Goal: Information Seeking & Learning: Find specific fact

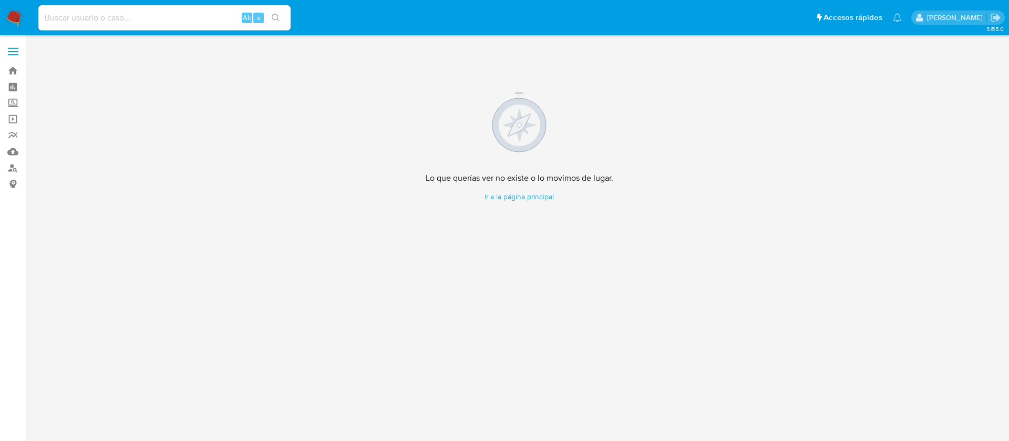
click at [13, 19] on img at bounding box center [14, 18] width 18 height 18
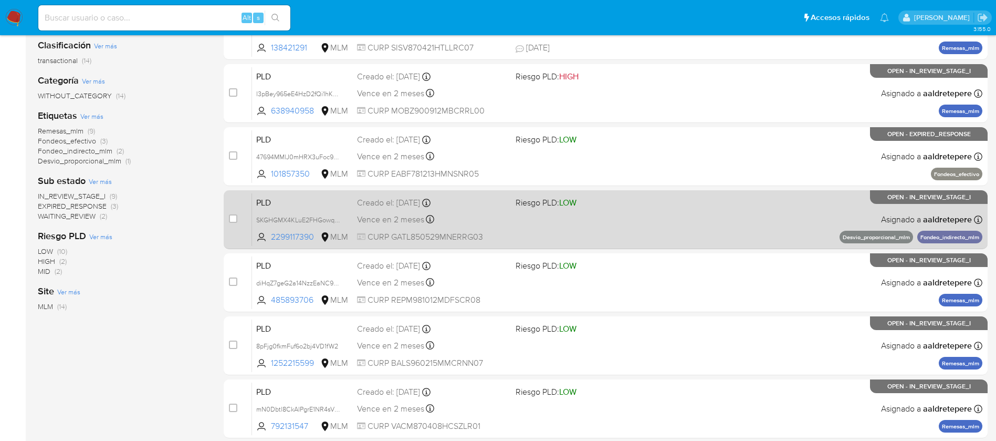
scroll to position [236, 0]
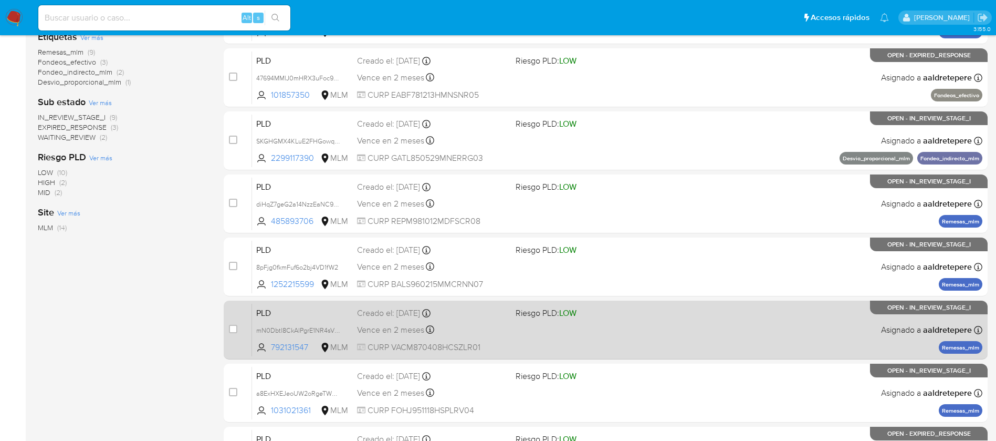
click at [625, 346] on div "PLD mN0Dbtl8CkAlPgrE1NR4sVWV 792131547 MLM Riesgo PLD: LOW Creado el: 12/08/202…" at bounding box center [617, 329] width 731 height 53
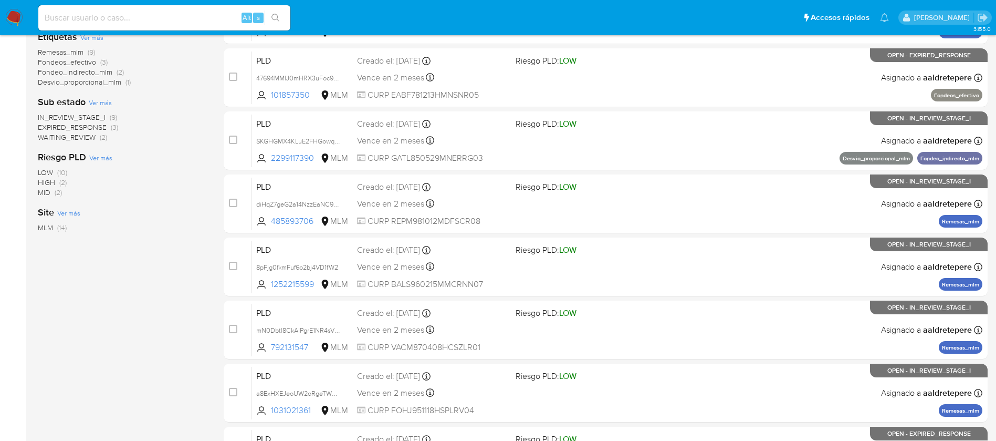
click at [110, 11] on input at bounding box center [164, 18] width 252 height 14
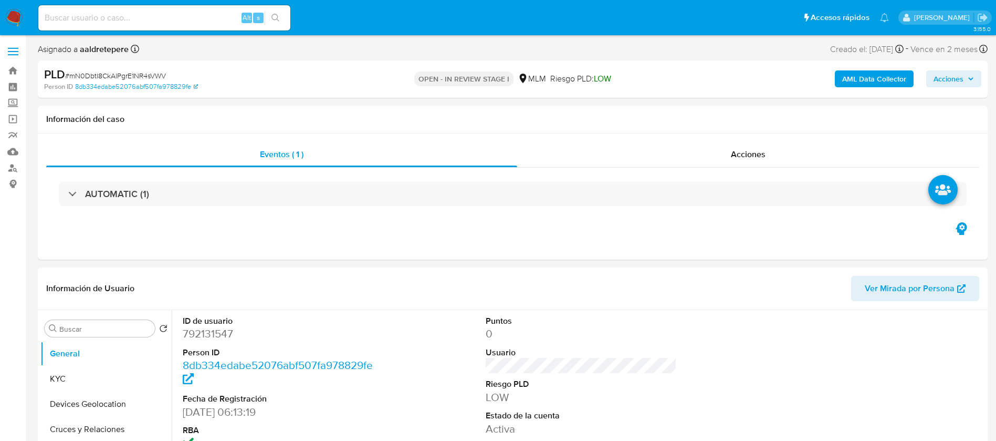
select select "10"
click at [70, 382] on button "KYC" at bounding box center [101, 378] width 123 height 25
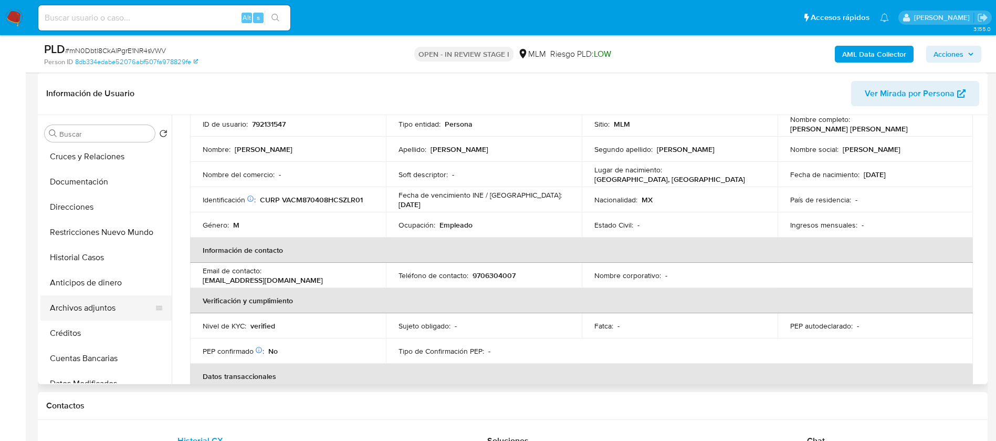
scroll to position [79, 0]
click at [100, 305] on button "Archivos adjuntos" at bounding box center [101, 306] width 123 height 25
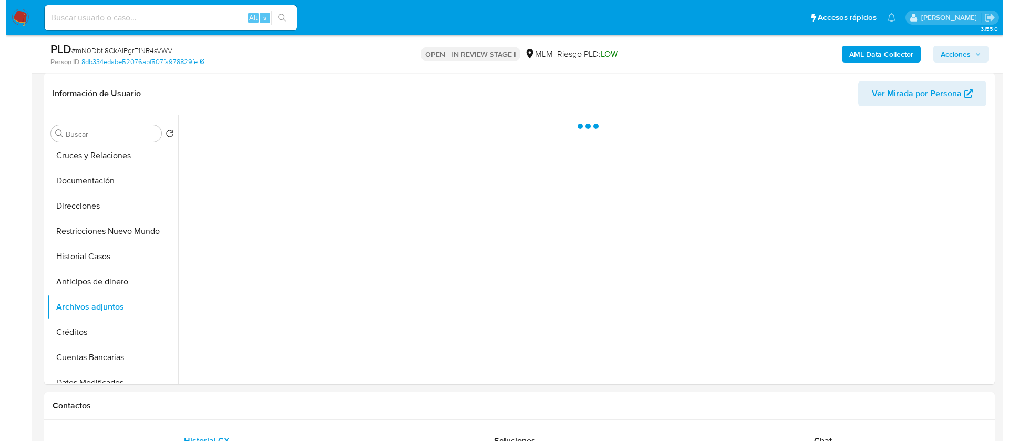
scroll to position [0, 0]
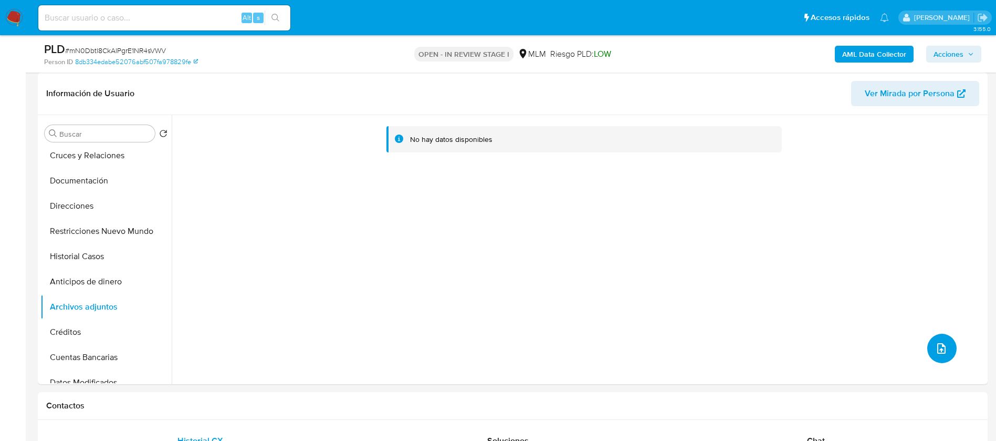
click at [941, 351] on icon "upload-file" at bounding box center [942, 348] width 8 height 11
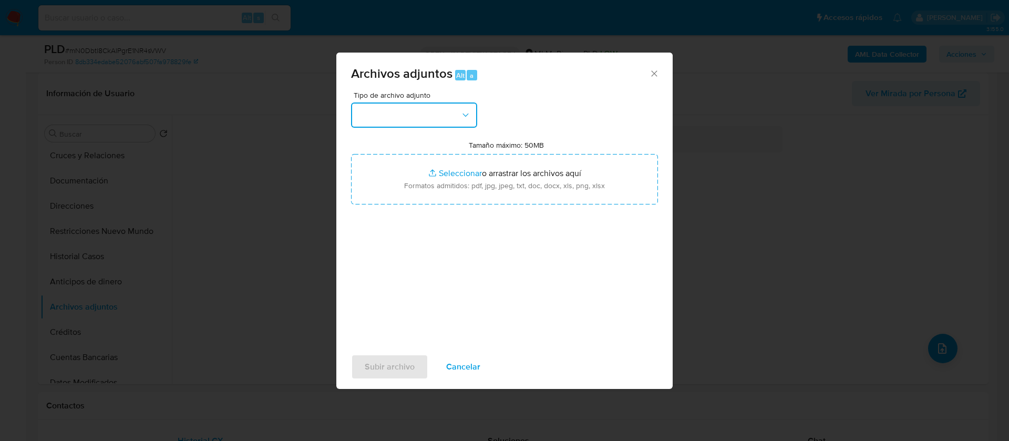
click at [411, 110] on button "button" at bounding box center [414, 114] width 126 height 25
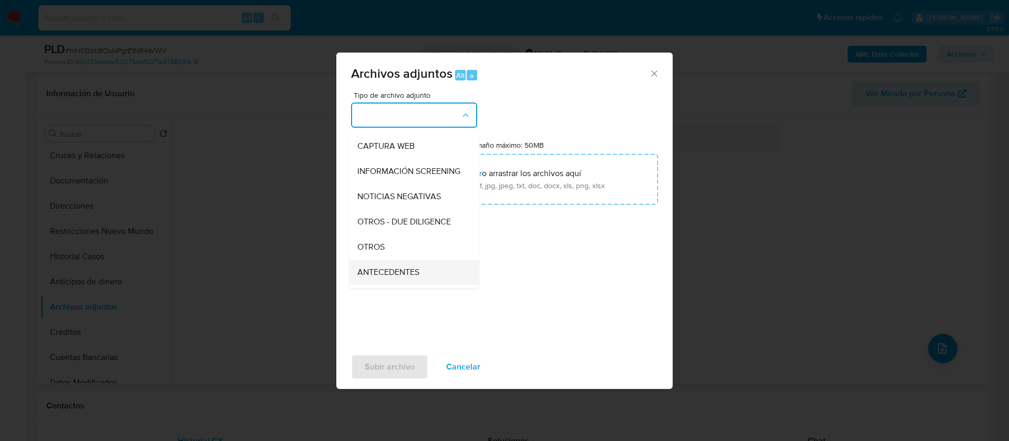
scroll to position [108, 0]
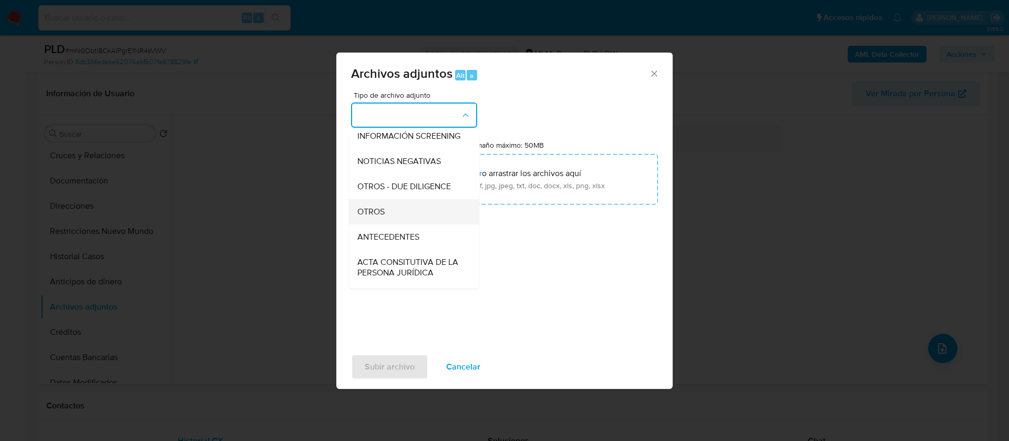
click at [402, 224] on div "OTROS" at bounding box center [410, 211] width 107 height 25
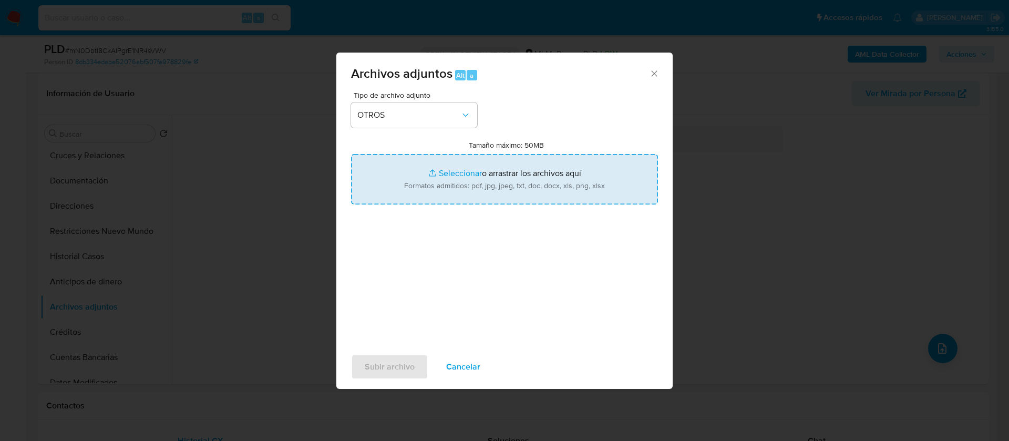
click at [502, 186] on input "Tamaño máximo: 50MB Seleccionar archivos" at bounding box center [504, 179] width 307 height 50
type input "C:\fakepath\792131547_Mario Albert Vazquez Clemente_AGOSTO 2025.pdf"
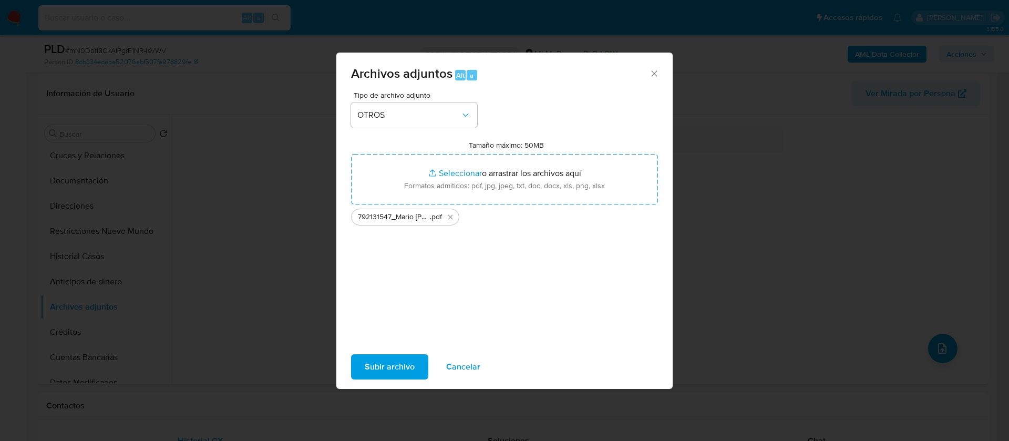
click at [368, 372] on span "Subir archivo" at bounding box center [390, 366] width 50 height 23
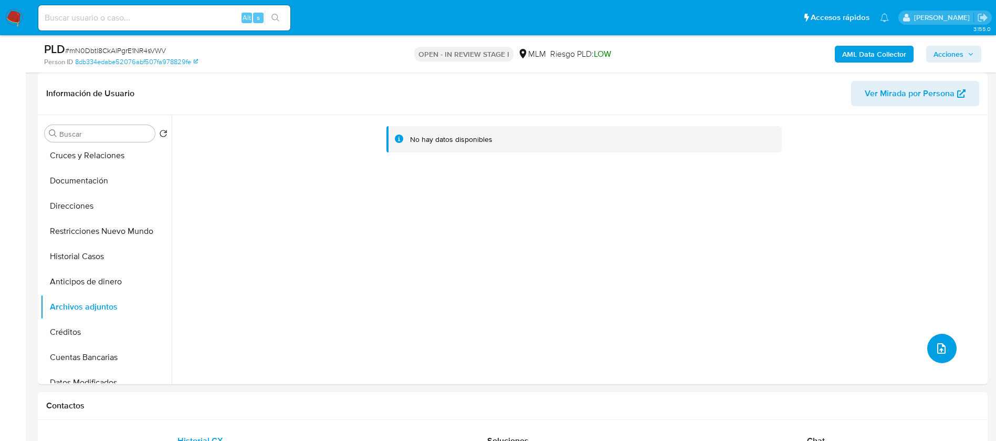
click at [928, 349] on button "upload-file" at bounding box center [942, 348] width 29 height 29
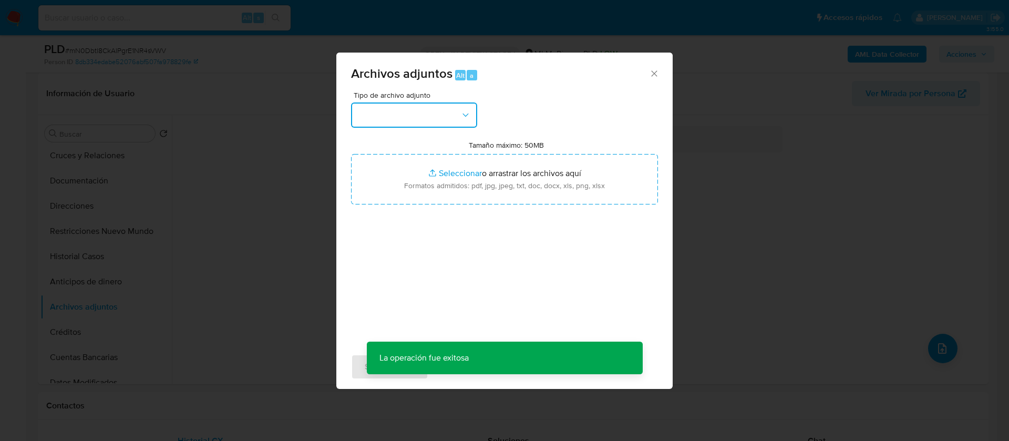
click at [435, 116] on button "button" at bounding box center [414, 114] width 126 height 25
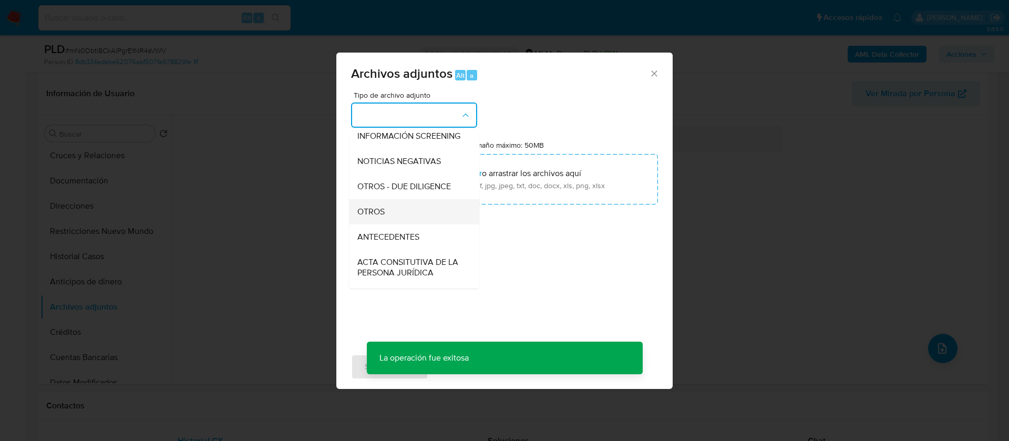
click at [407, 215] on div "OTROS" at bounding box center [410, 211] width 107 height 25
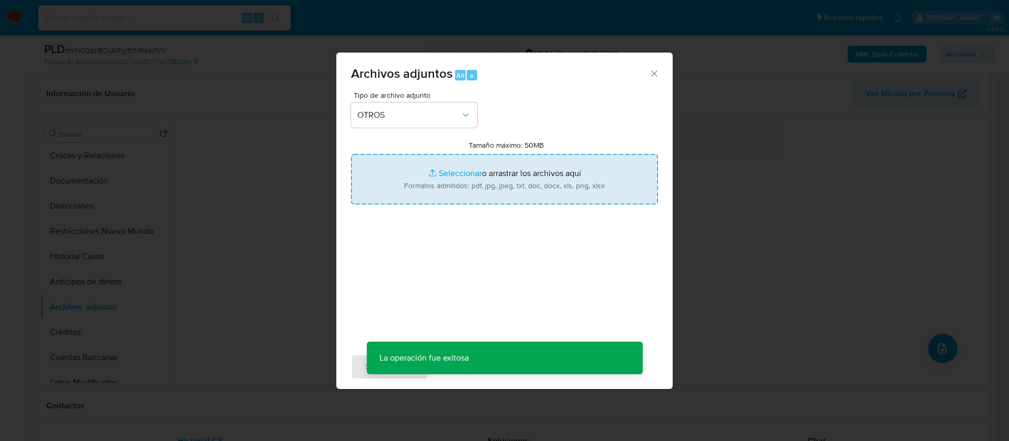
click at [464, 186] on input "Tamaño máximo: 50MB Seleccionar archivos" at bounding box center [504, 179] width 307 height 50
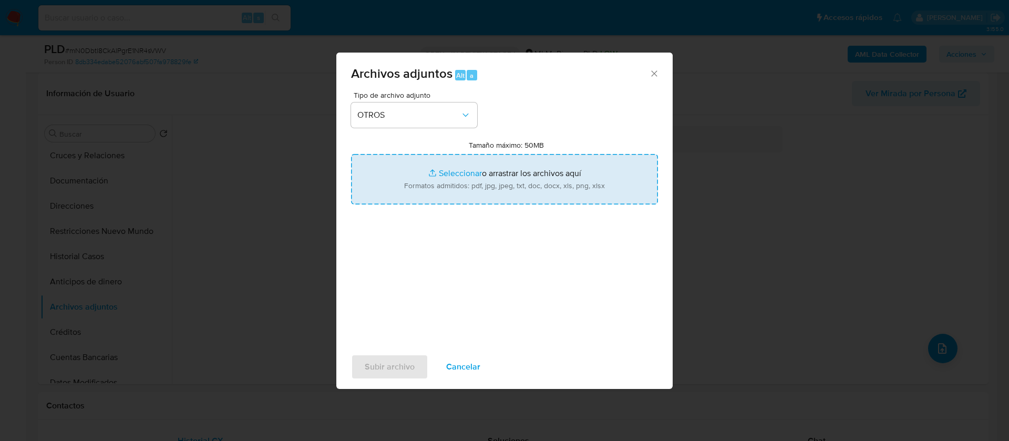
type input "C:\fakepath\792131547_MARIO ALBERT VAZQUEZ CLEMENTE_AGOSTO 2025.xlsx"
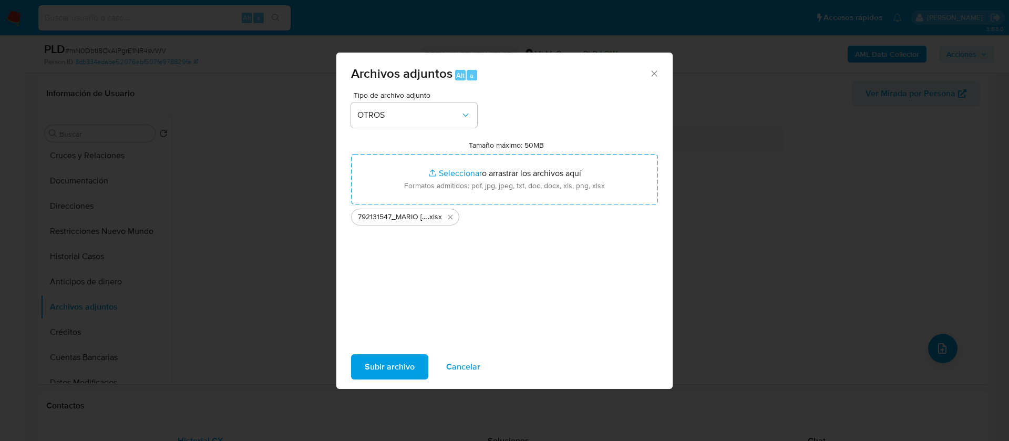
click at [398, 360] on span "Subir archivo" at bounding box center [390, 366] width 50 height 23
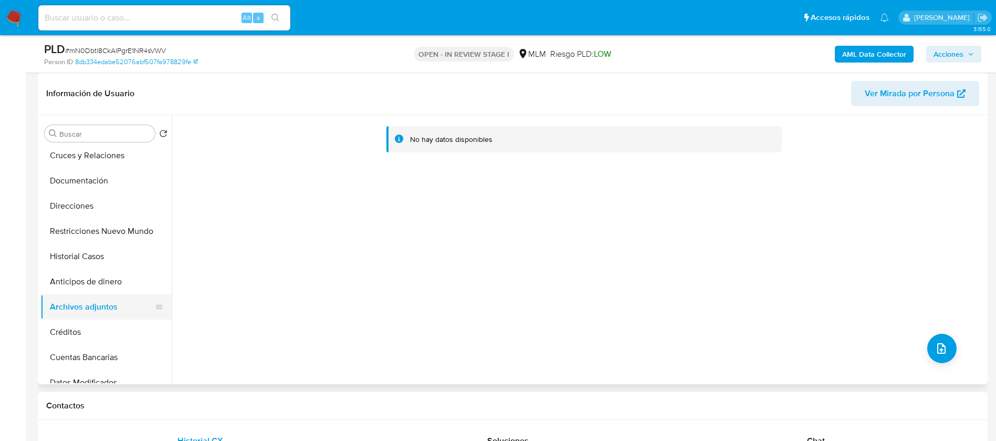
click at [50, 316] on button "Archivos adjuntos" at bounding box center [101, 306] width 123 height 25
click at [76, 326] on button "Créditos" at bounding box center [101, 331] width 123 height 25
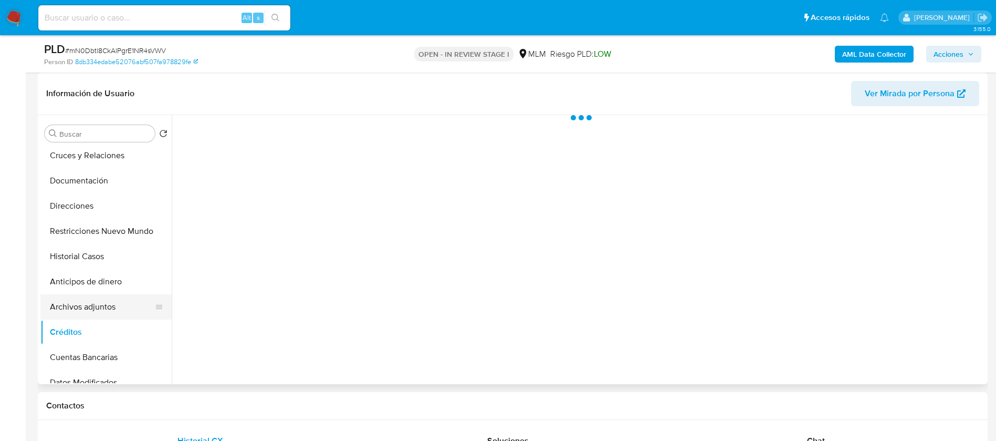
click at [88, 307] on button "Archivos adjuntos" at bounding box center [101, 306] width 123 height 25
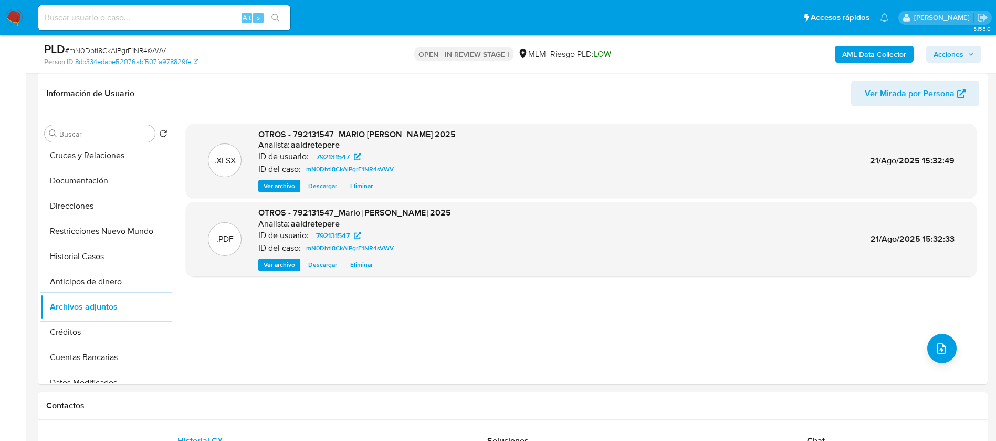
click at [960, 53] on span "Acciones" at bounding box center [949, 54] width 30 height 17
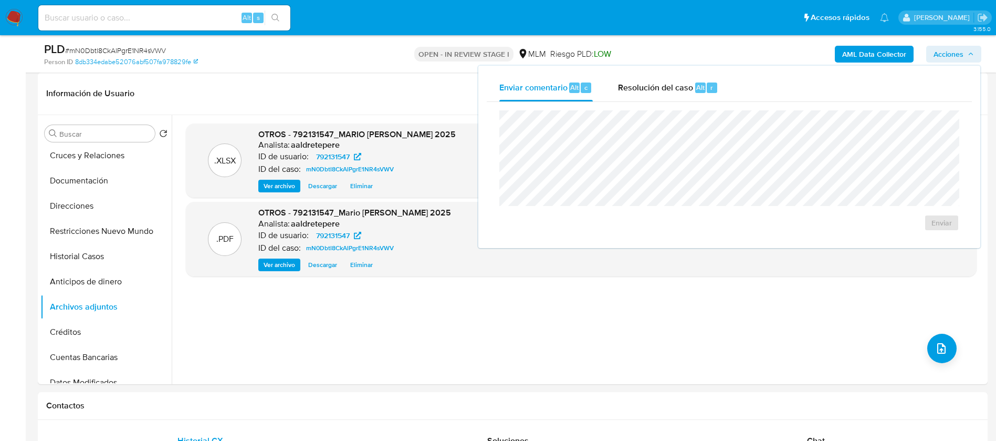
click at [642, 72] on div "Enviar comentario Alt c Resolución del caso Alt r Enviar" at bounding box center [730, 157] width 502 height 182
click at [641, 91] on span "Resolución del caso" at bounding box center [655, 87] width 75 height 12
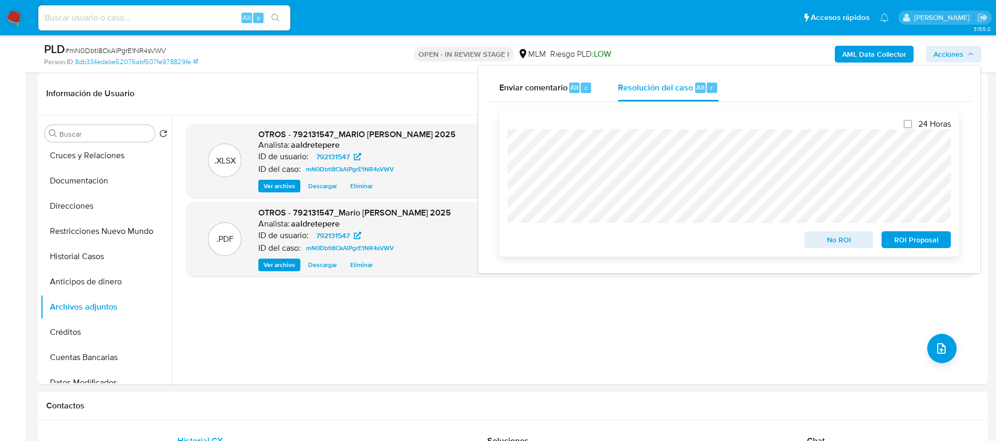
click at [843, 240] on span "No ROI" at bounding box center [839, 239] width 55 height 15
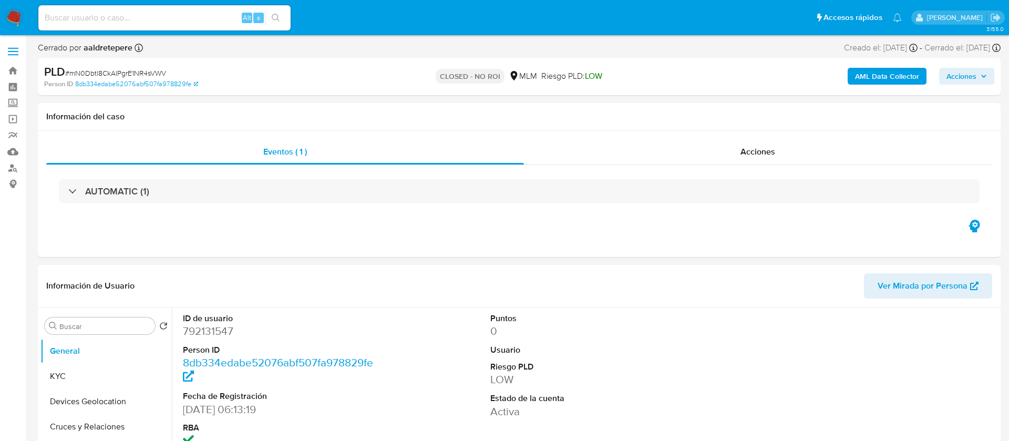
select select "10"
click at [127, 15] on input at bounding box center [164, 18] width 252 height 14
paste input "2544439576"
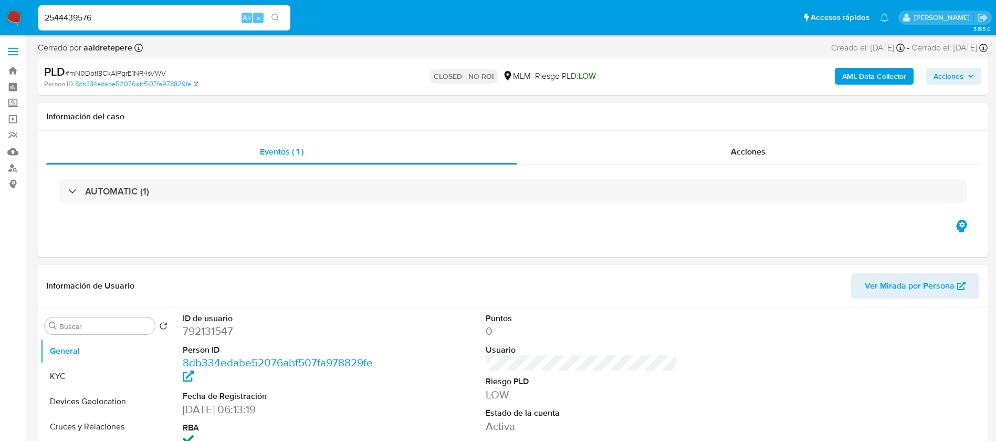
type input "2544439576"
select select "10"
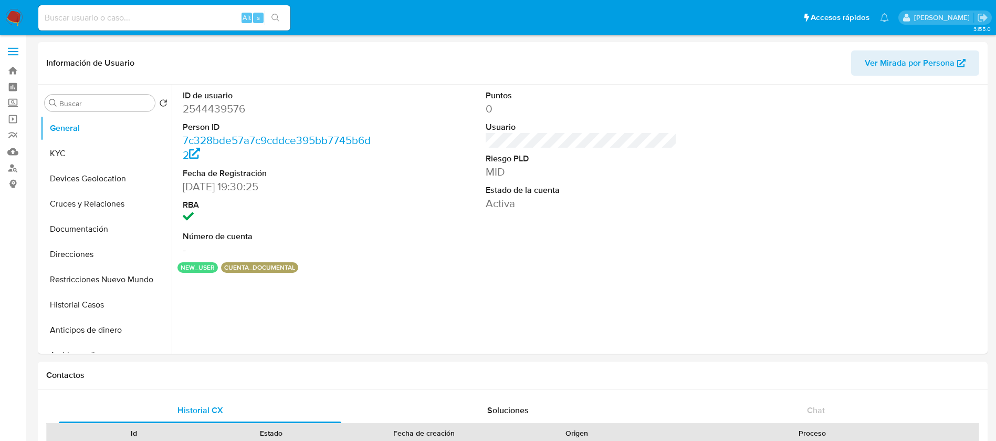
select select "10"
click at [121, 146] on button "KYC" at bounding box center [101, 153] width 123 height 25
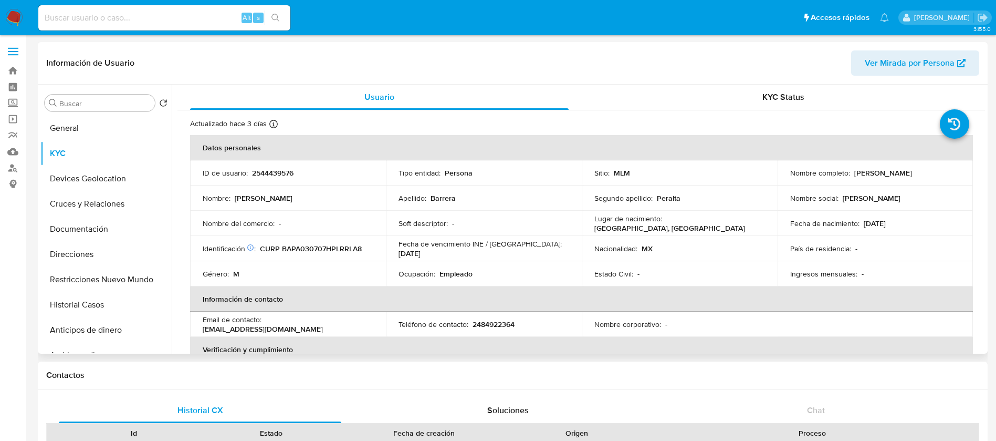
click at [762, 216] on td "Lugar de nacimiento : MEXICO, PUEBLA" at bounding box center [680, 223] width 196 height 25
click at [801, 256] on td "País de residencia : -" at bounding box center [876, 248] width 196 height 25
click at [560, 292] on th "Información de contacto" at bounding box center [581, 298] width 783 height 25
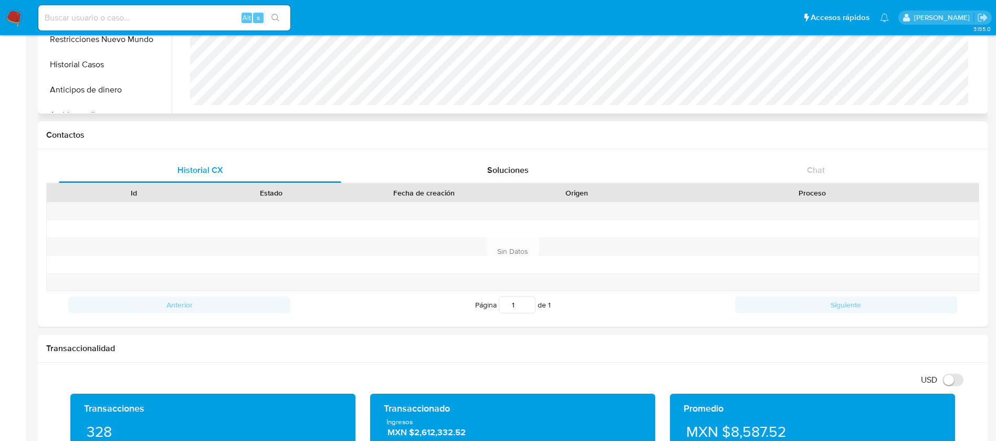
scroll to position [315, 0]
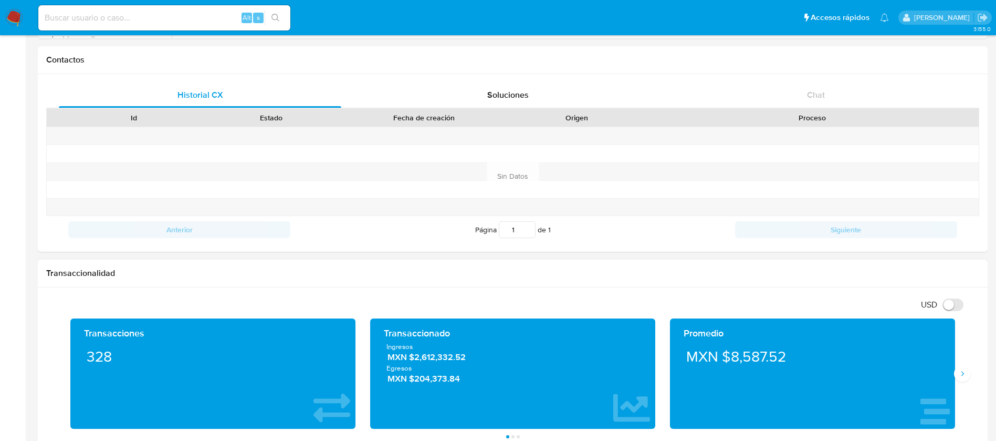
drag, startPoint x: 482, startPoint y: 356, endPoint x: 435, endPoint y: 368, distance: 48.4
click at [418, 356] on span "MXN $2,612,332.52" at bounding box center [514, 357] width 252 height 12
click at [547, 373] on span "MXN $204,373.84" at bounding box center [514, 378] width 252 height 12
drag, startPoint x: 513, startPoint y: 362, endPoint x: 363, endPoint y: 361, distance: 149.2
click at [363, 361] on div "Transaccionado Ingresos MXN $2,612,332.52 Egresos MXN $204,373.84" at bounding box center [513, 373] width 300 height 110
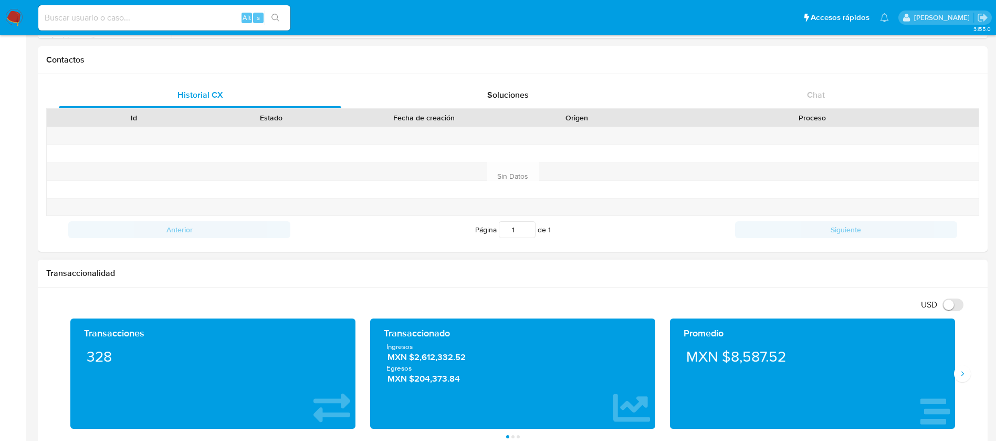
click at [443, 361] on span "MXN $2,612,332.52" at bounding box center [514, 357] width 252 height 12
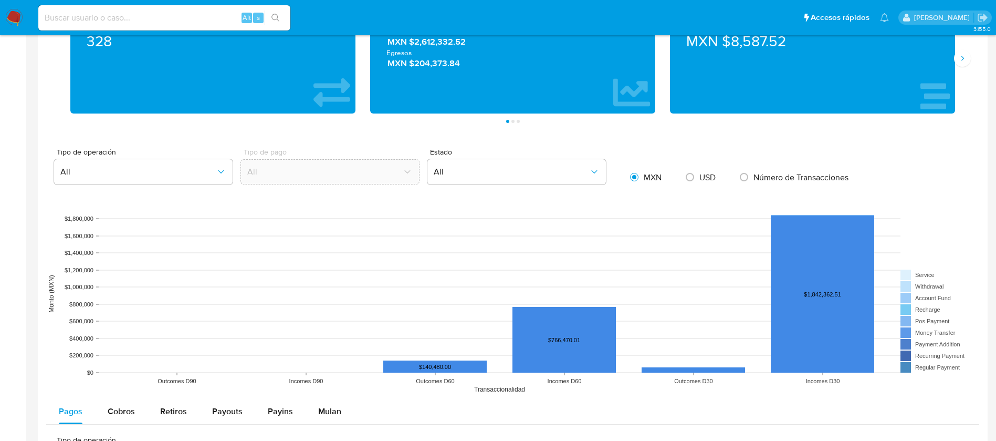
scroll to position [867, 0]
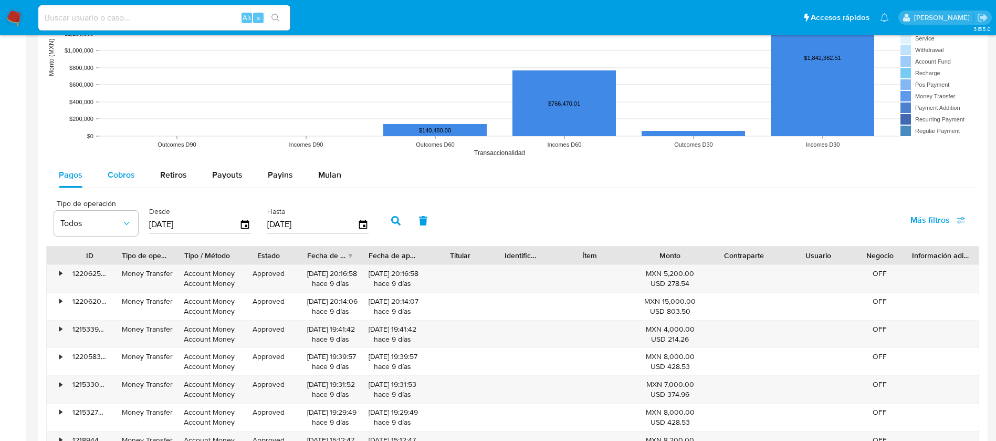
click at [120, 170] on span "Cobros" at bounding box center [121, 175] width 27 height 12
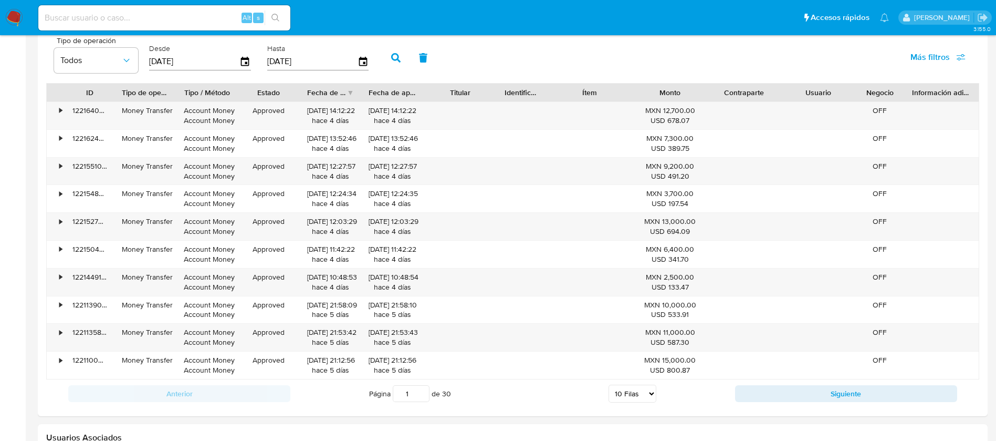
scroll to position [1024, 0]
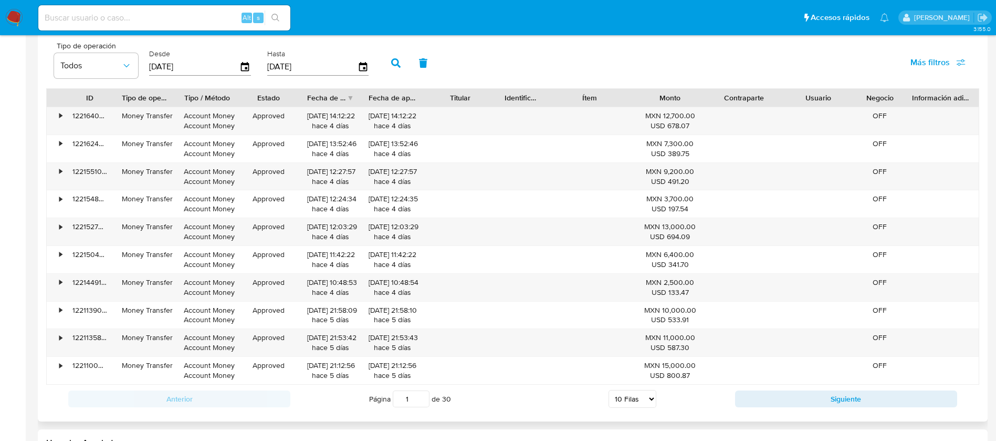
click at [615, 406] on select "5 Filas 10 Filas 20 Filas 25 Filas 50 Filas 100 Filas" at bounding box center [633, 399] width 48 height 18
select select "100"
click at [609, 390] on select "5 Filas 10 Filas 20 Filas 25 Filas 50 Filas 100 Filas" at bounding box center [633, 399] width 48 height 18
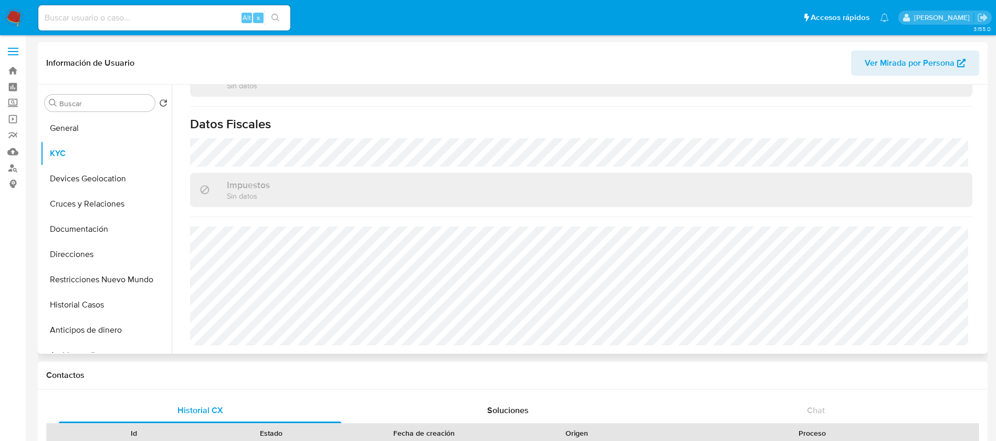
scroll to position [88, 0]
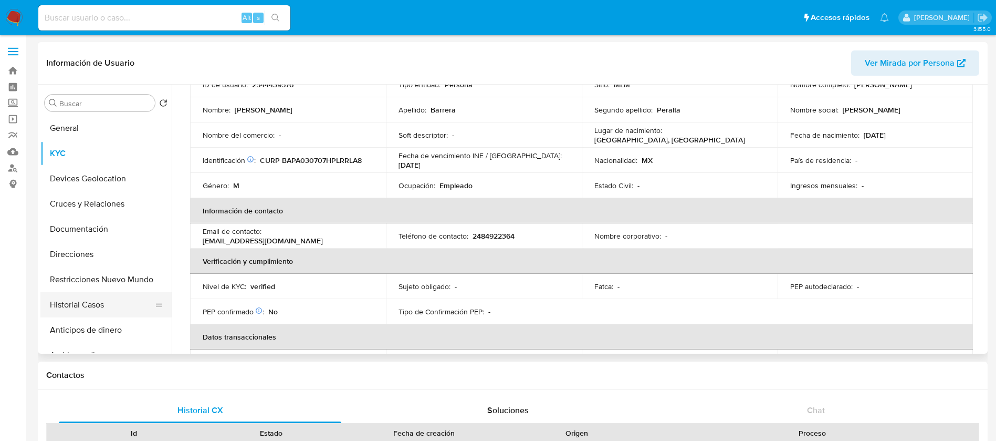
click at [84, 303] on button "Historial Casos" at bounding box center [101, 304] width 123 height 25
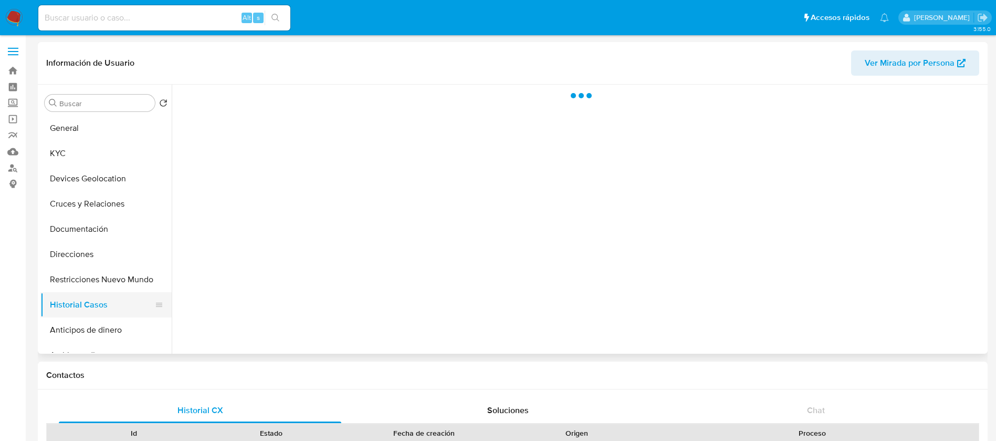
scroll to position [0, 0]
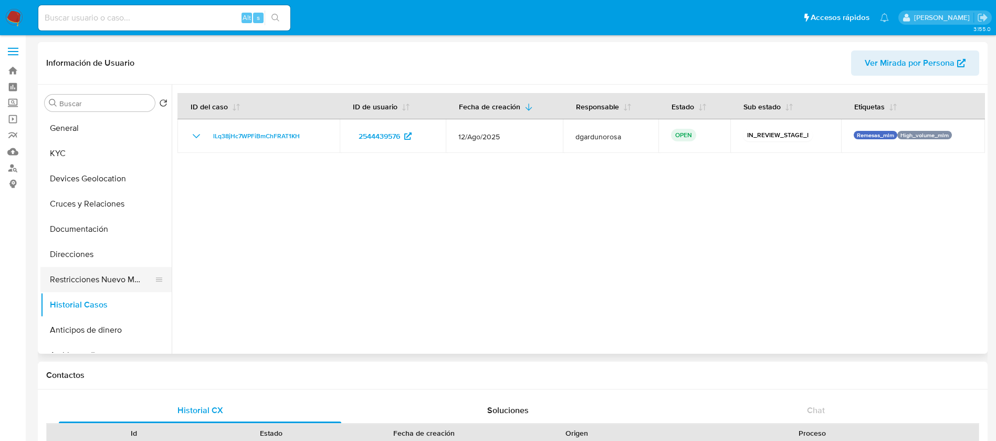
click at [103, 282] on button "Restricciones Nuevo Mundo" at bounding box center [101, 279] width 123 height 25
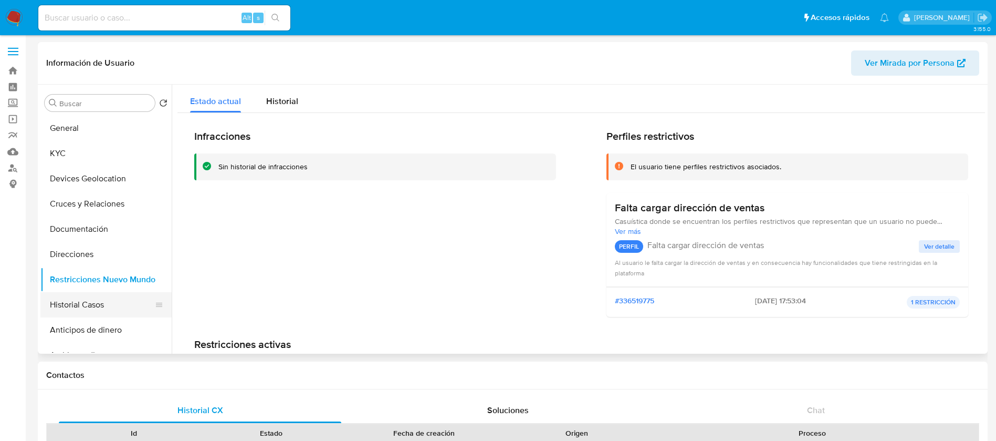
click at [72, 304] on button "Historial Casos" at bounding box center [101, 304] width 123 height 25
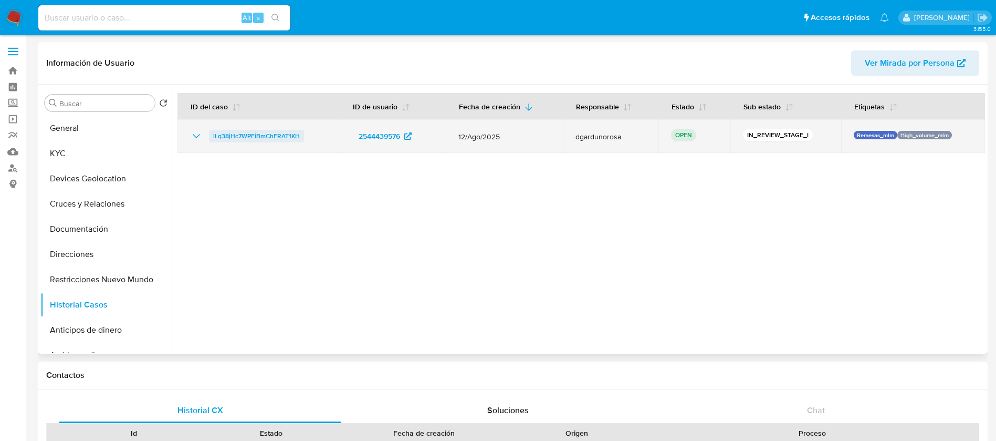
click at [243, 133] on span "lLq38jHc7WPFiBmChFRAT1KH" at bounding box center [256, 136] width 87 height 13
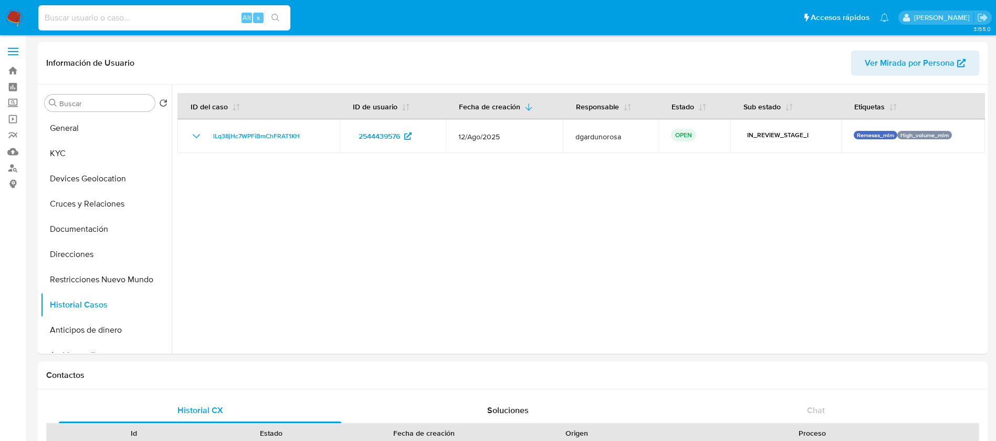
click at [181, 22] on input at bounding box center [164, 18] width 252 height 14
paste input "2525610952"
type input "2525610952"
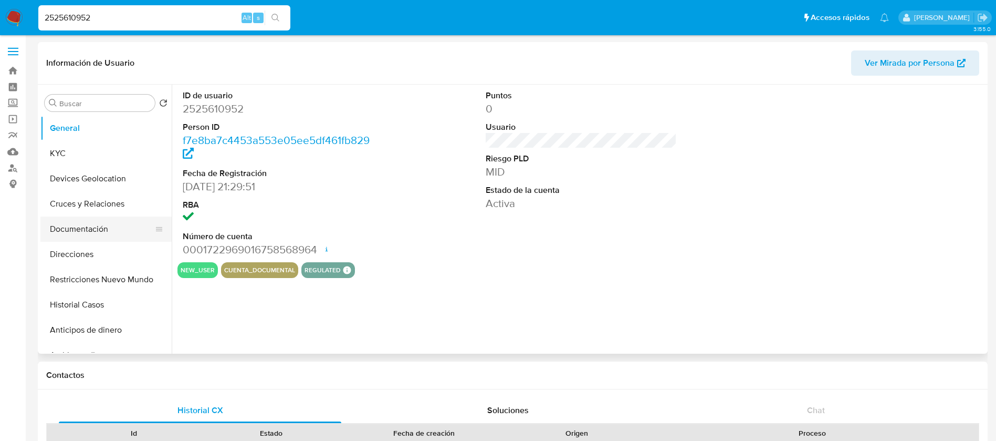
select select "10"
drag, startPoint x: 110, startPoint y: 155, endPoint x: 141, endPoint y: 187, distance: 43.8
click at [110, 155] on button "KYC" at bounding box center [105, 153] width 131 height 25
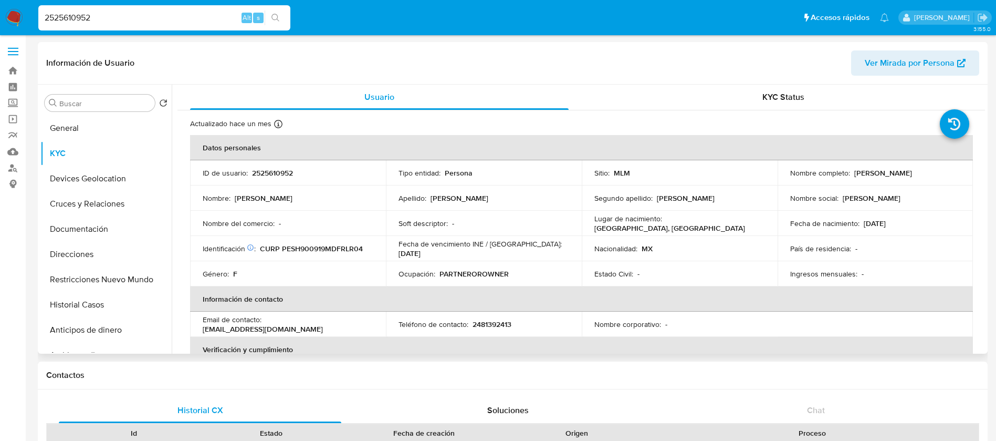
click at [787, 263] on td "Ingresos mensuales : -" at bounding box center [876, 273] width 196 height 25
click at [483, 292] on th "Información de contacto" at bounding box center [581, 298] width 783 height 25
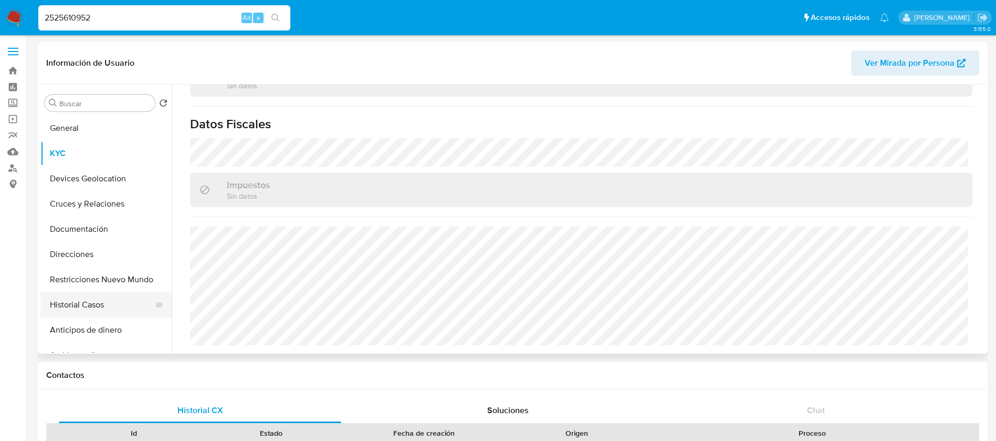
click at [87, 311] on button "Historial Casos" at bounding box center [101, 304] width 123 height 25
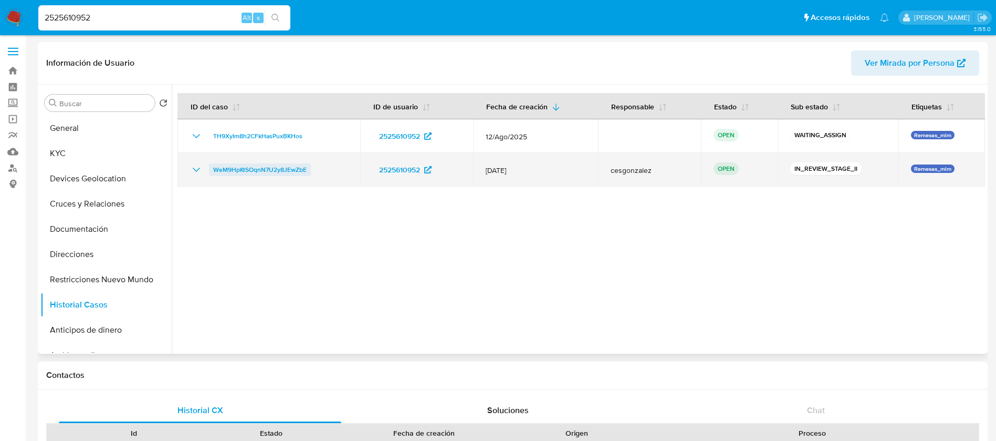
click at [238, 174] on span "WeM9HpKtSOqnN7U2y8JEwZbE" at bounding box center [260, 169] width 94 height 13
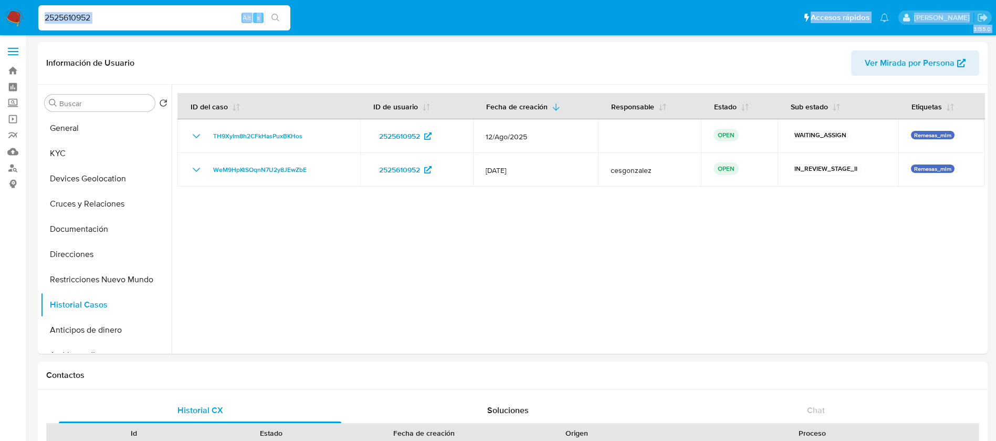
drag, startPoint x: 151, startPoint y: 11, endPoint x: 0, endPoint y: -40, distance: 159.6
drag, startPoint x: 142, startPoint y: 14, endPoint x: 97, endPoint y: 22, distance: 45.3
click at [141, 16] on input "2525610952" at bounding box center [164, 18] width 252 height 14
click at [98, 22] on input "2525610952" at bounding box center [164, 18] width 252 height 14
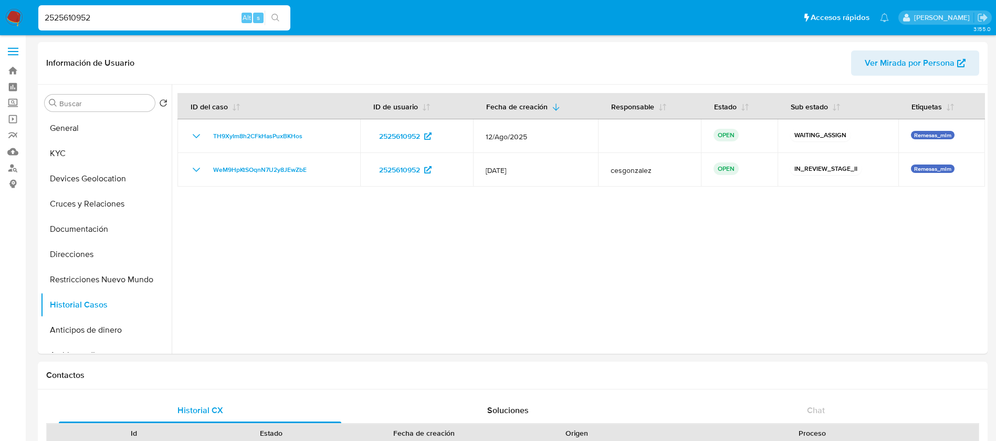
drag, startPoint x: 100, startPoint y: 20, endPoint x: 0, endPoint y: -8, distance: 103.8
paste input "48836263"
type input "2488362632"
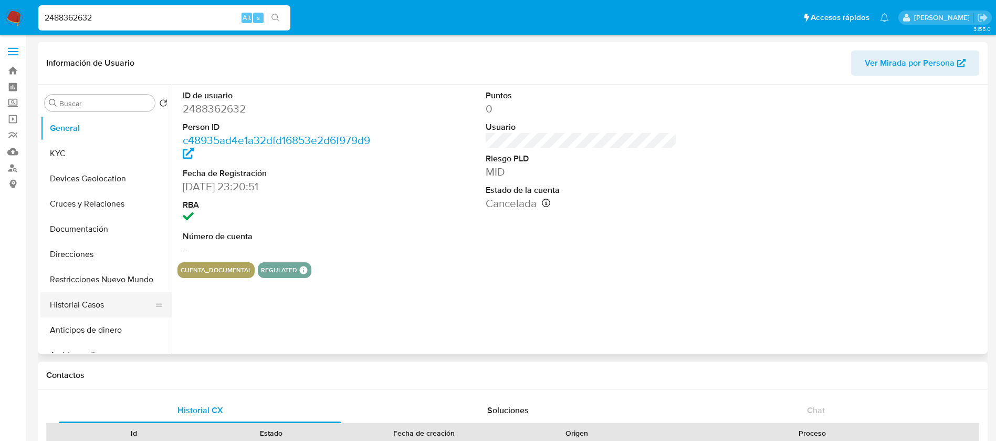
select select "10"
click at [115, 305] on button "Historial Casos" at bounding box center [101, 304] width 123 height 25
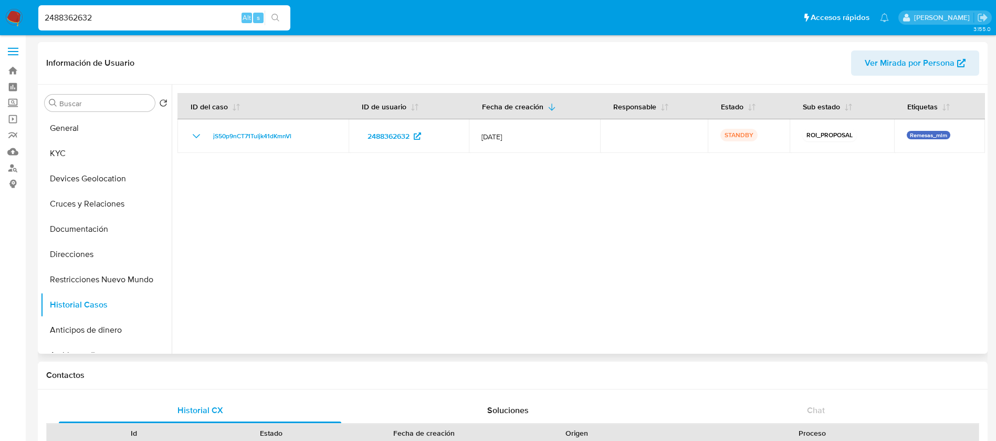
drag, startPoint x: 422, startPoint y: 198, endPoint x: 409, endPoint y: 205, distance: 15.5
click at [411, 205] on div at bounding box center [579, 219] width 814 height 269
click at [117, 155] on button "KYC" at bounding box center [101, 153] width 123 height 25
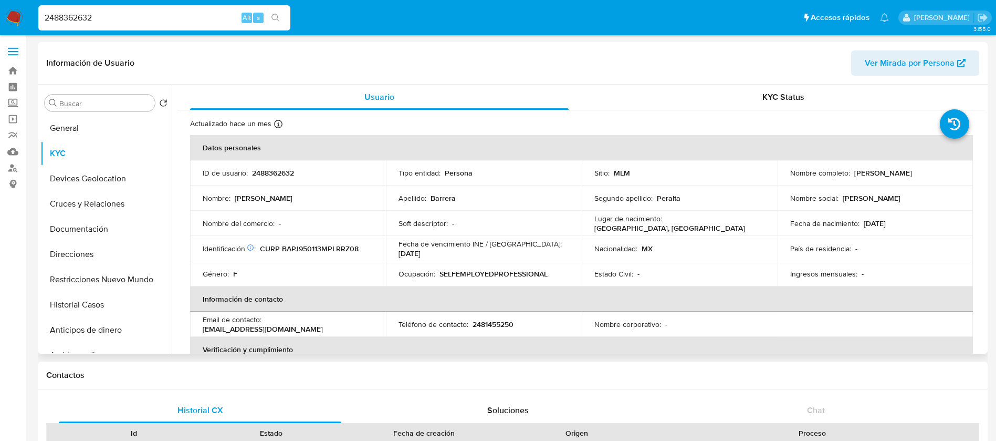
drag, startPoint x: 773, startPoint y: 282, endPoint x: 772, endPoint y: 291, distance: 9.5
click at [772, 290] on table "Datos personales ID de usuario : 2488362632 Tipo entidad : Persona Sitio : MLM …" at bounding box center [581, 324] width 783 height 378
click at [379, 248] on td "Identificación CIC: 239610934 : CURP BAPJ950113MPLRRZ08" at bounding box center [288, 248] width 196 height 25
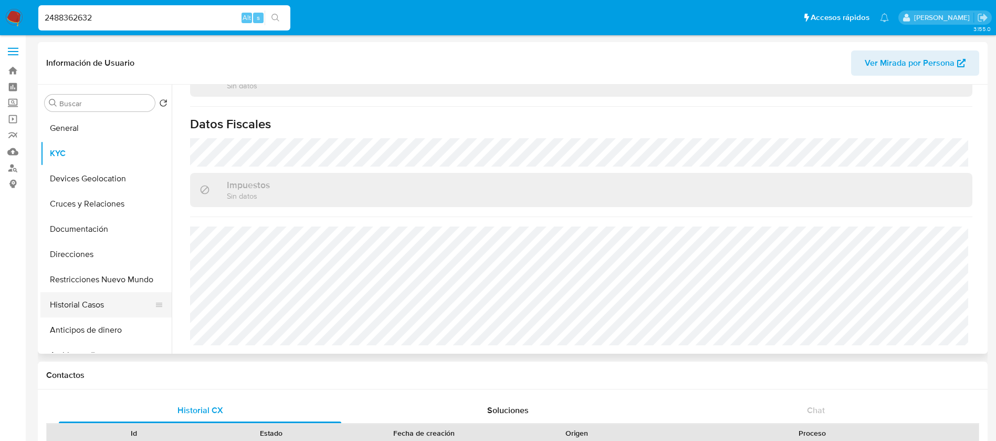
click at [68, 302] on button "Historial Casos" at bounding box center [101, 304] width 123 height 25
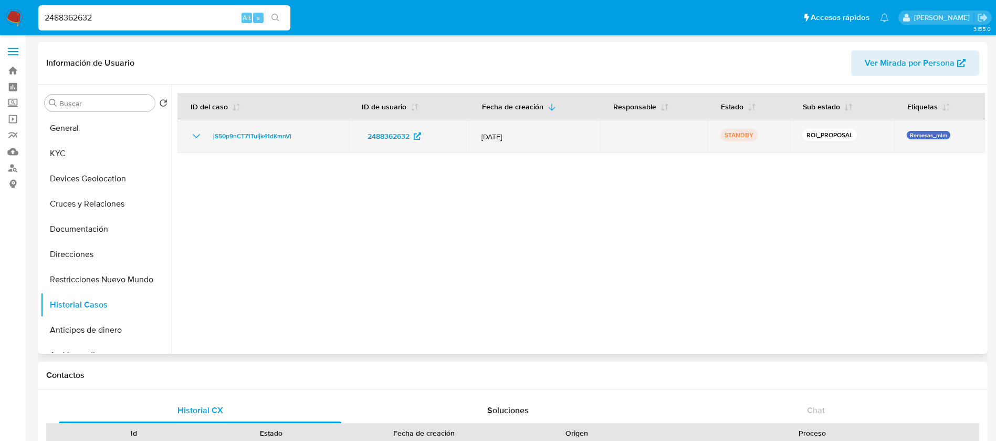
click at [196, 138] on icon "Mostrar/Ocultar" at bounding box center [196, 136] width 7 height 4
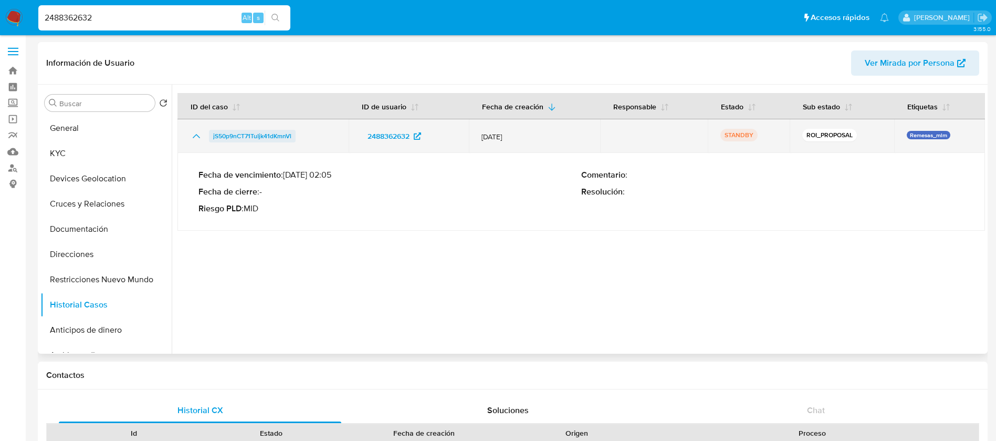
click at [268, 132] on span "jS50p9nCT71TuIjk41dKmnVl" at bounding box center [252, 136] width 78 height 13
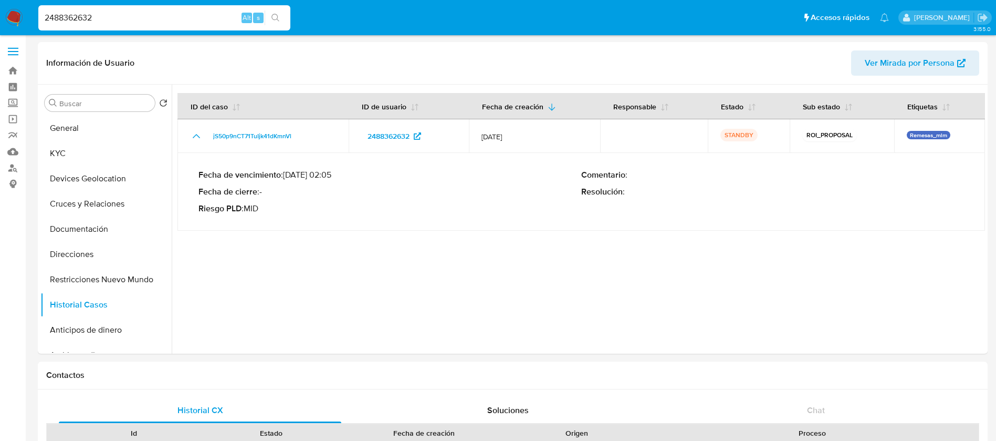
drag, startPoint x: 123, startPoint y: 15, endPoint x: 0, endPoint y: -11, distance: 126.0
paste input "544439576"
type input "2544439576"
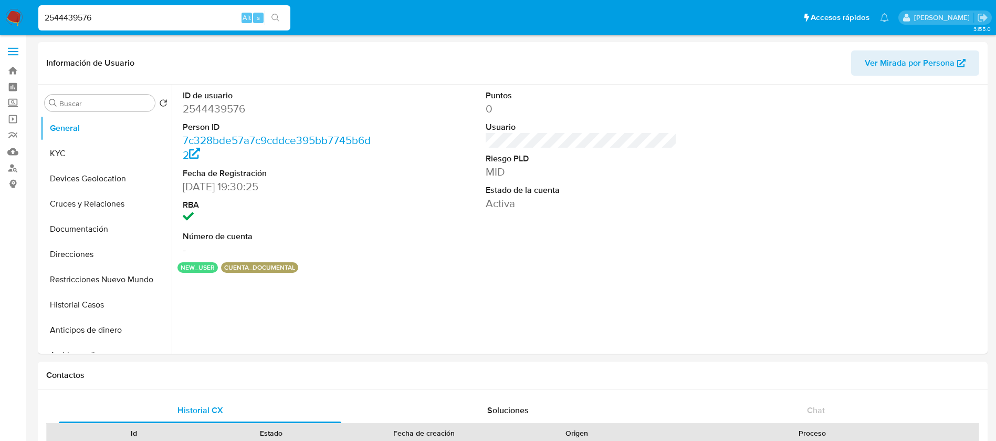
select select "10"
click at [156, 155] on icon at bounding box center [159, 153] width 6 height 4
click at [79, 157] on button "KYC" at bounding box center [101, 153] width 123 height 25
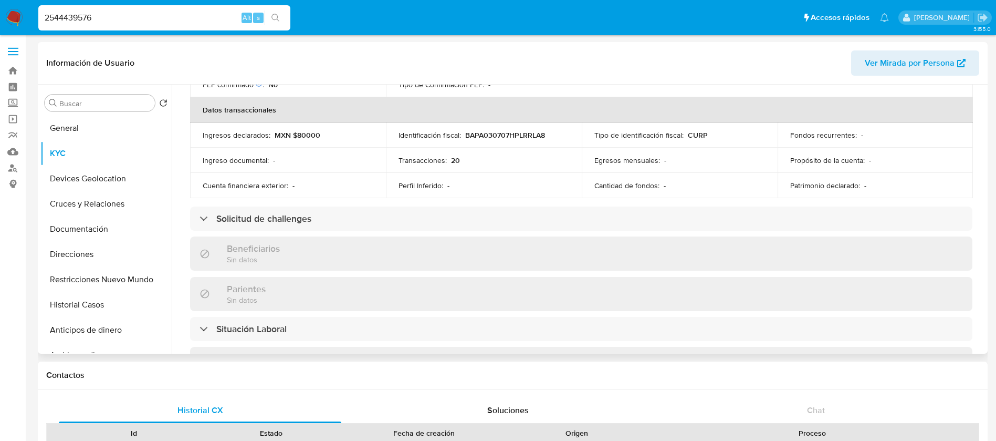
scroll to position [640, 0]
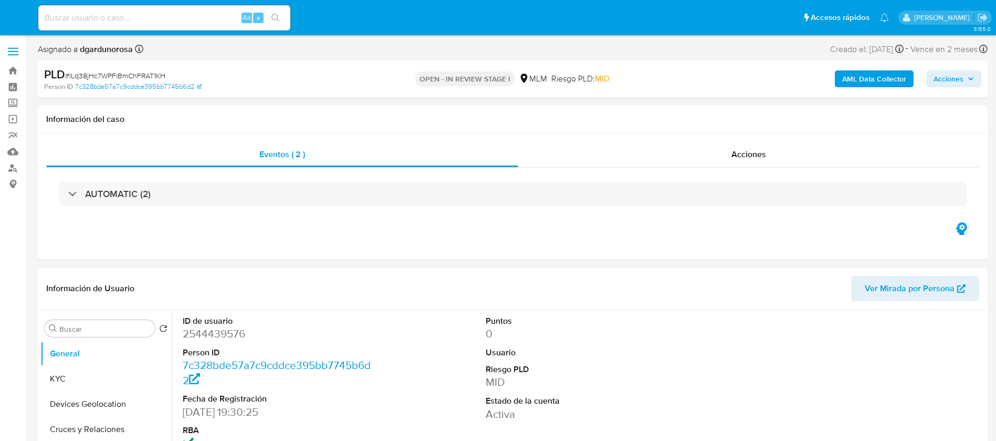
select select "10"
click at [14, 154] on link "Mulan" at bounding box center [62, 151] width 125 height 16
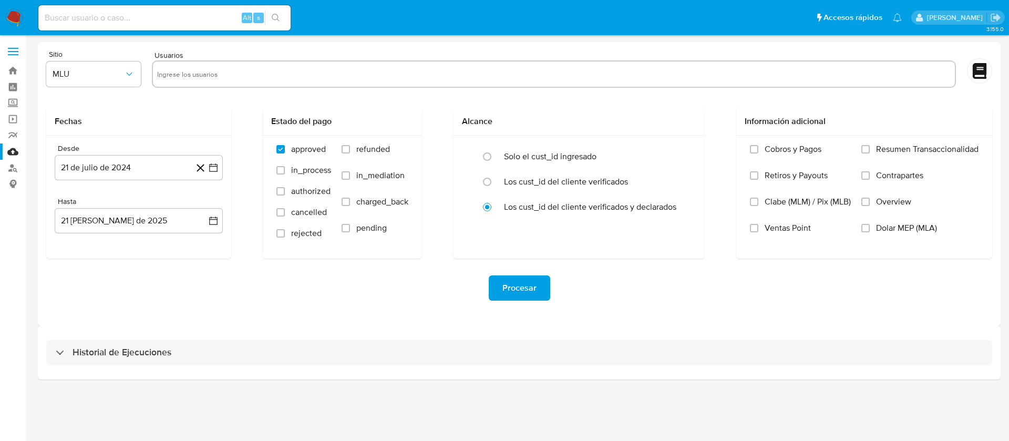
click at [230, 70] on input "text" at bounding box center [553, 74] width 793 height 17
paste input "714103083"
type input "714103083"
click at [100, 70] on span "MLU" at bounding box center [88, 74] width 71 height 11
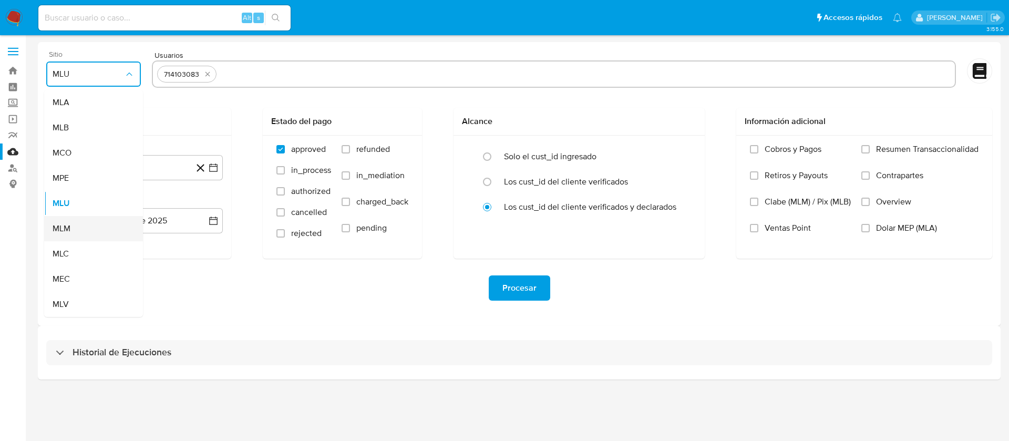
click at [84, 223] on div "MLM" at bounding box center [91, 228] width 76 height 25
click at [113, 168] on button "21 de julio de 2024" at bounding box center [139, 167] width 168 height 25
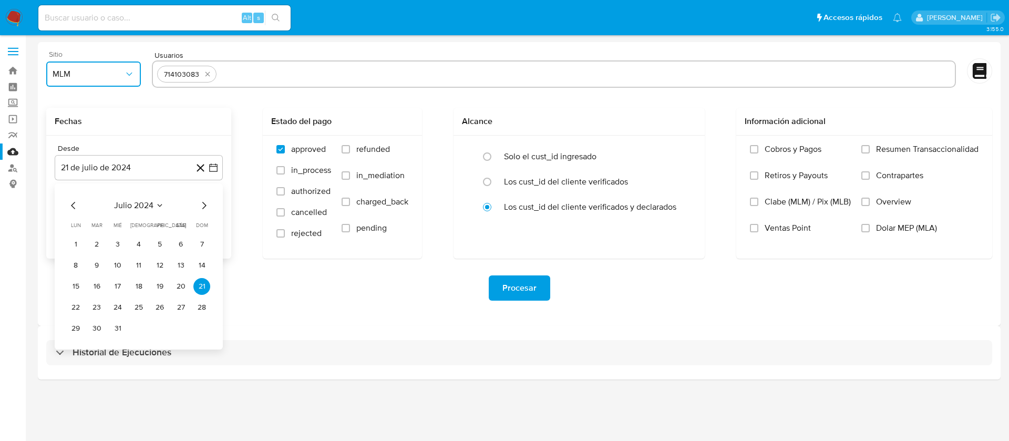
click at [151, 210] on span "julio 2024" at bounding box center [133, 205] width 39 height 11
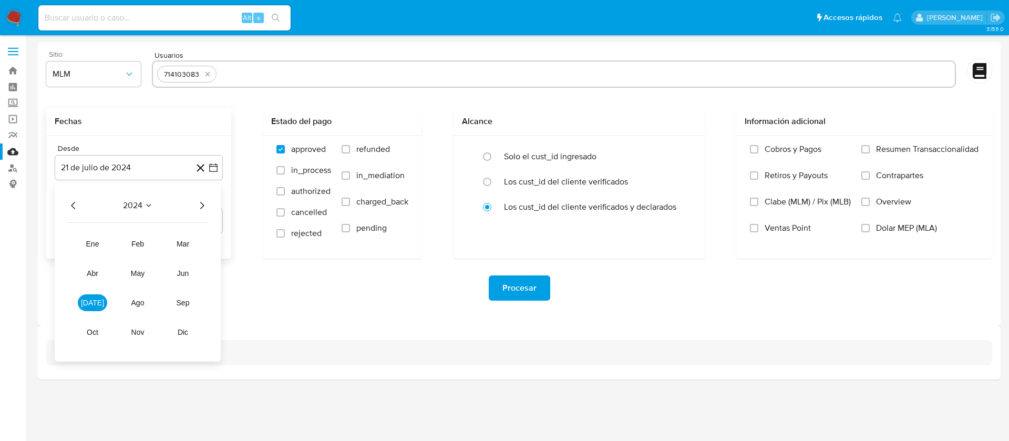
click at [134, 200] on span "2024" at bounding box center [132, 205] width 19 height 11
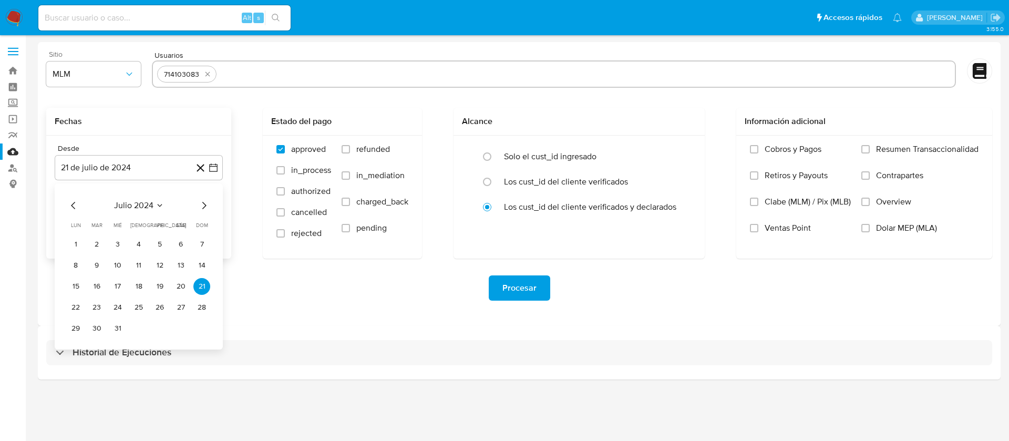
click at [198, 202] on icon "Mes siguiente" at bounding box center [204, 205] width 13 height 13
click at [142, 207] on span "agosto 2024" at bounding box center [134, 205] width 48 height 11
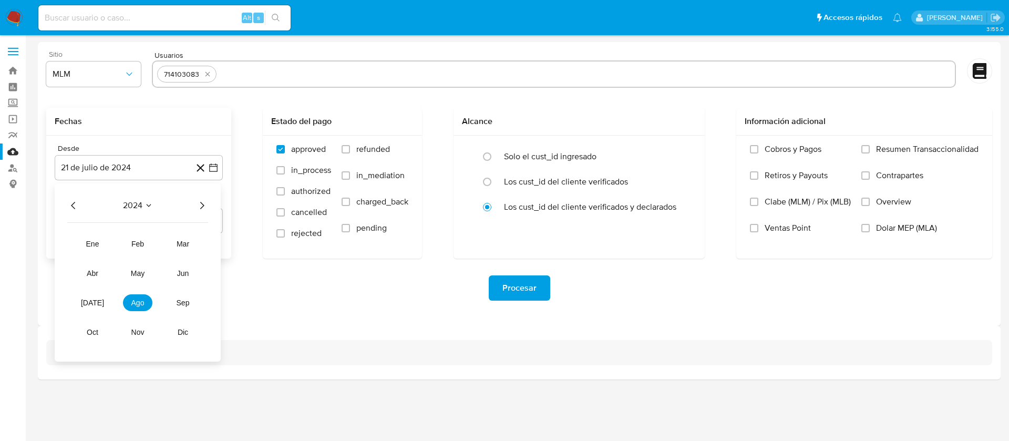
click at [194, 206] on div "2024" at bounding box center [137, 205] width 141 height 13
click at [199, 206] on icon "Año siguiente" at bounding box center [201, 205] width 13 height 13
click at [91, 282] on tr "ene feb mar abr may jun jul ago sep oct nov dic" at bounding box center [138, 287] width 120 height 105
click at [94, 273] on span "abr" at bounding box center [93, 273] width 12 height 8
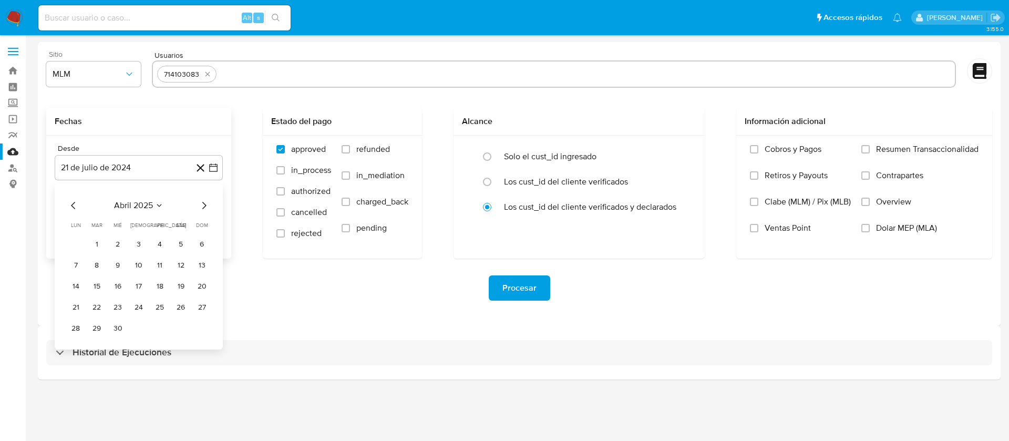
drag, startPoint x: 95, startPoint y: 245, endPoint x: 132, endPoint y: 238, distance: 37.5
click at [96, 245] on button "1" at bounding box center [96, 244] width 17 height 17
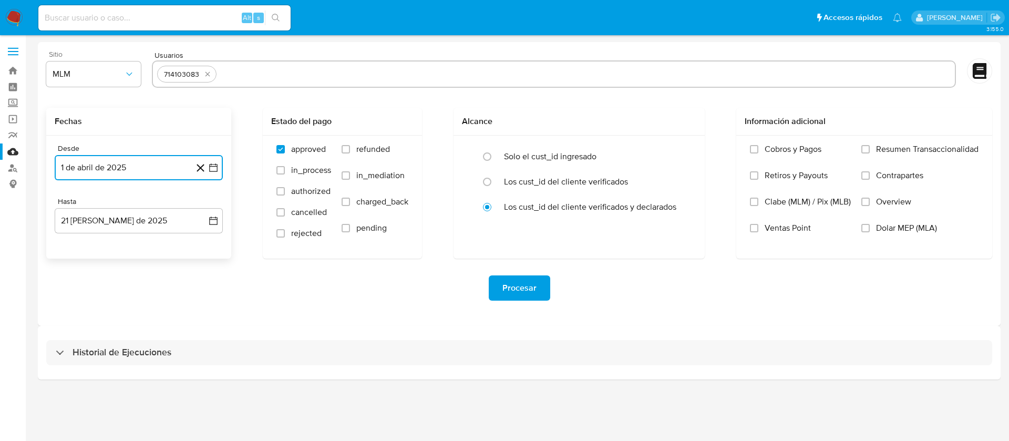
drag, startPoint x: 137, startPoint y: 230, endPoint x: 131, endPoint y: 233, distance: 6.6
click at [137, 230] on button "21 de agosto de 2025" at bounding box center [139, 220] width 168 height 25
click at [76, 257] on icon "Mes anterior" at bounding box center [73, 258] width 13 height 13
click at [139, 380] on button "31" at bounding box center [138, 381] width 17 height 17
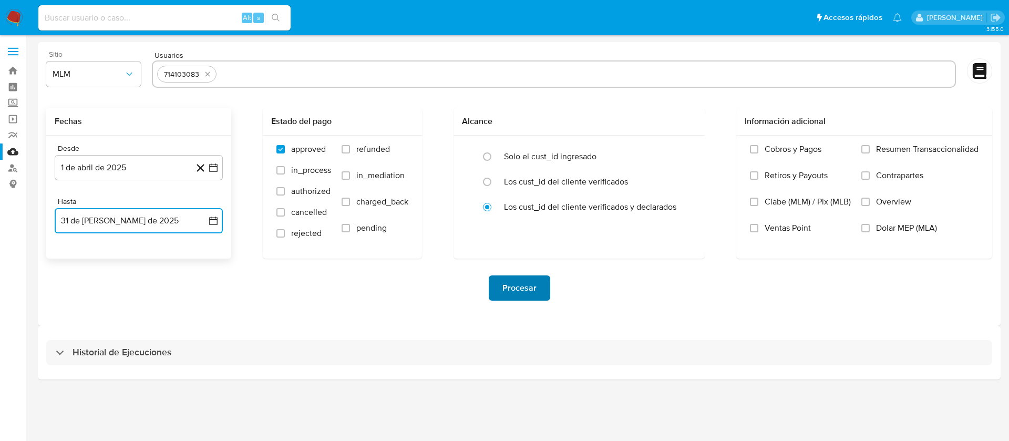
click at [514, 293] on span "Procesar" at bounding box center [519, 287] width 34 height 23
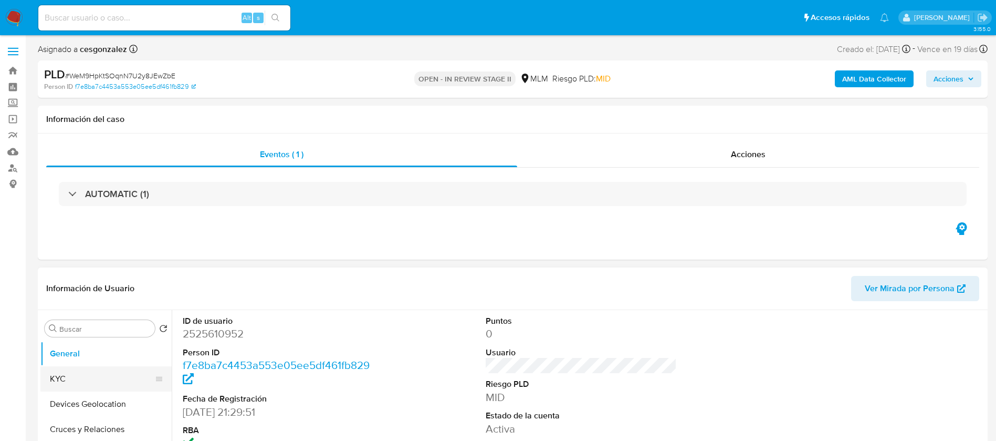
click at [117, 378] on button "KYC" at bounding box center [101, 378] width 123 height 25
select select "10"
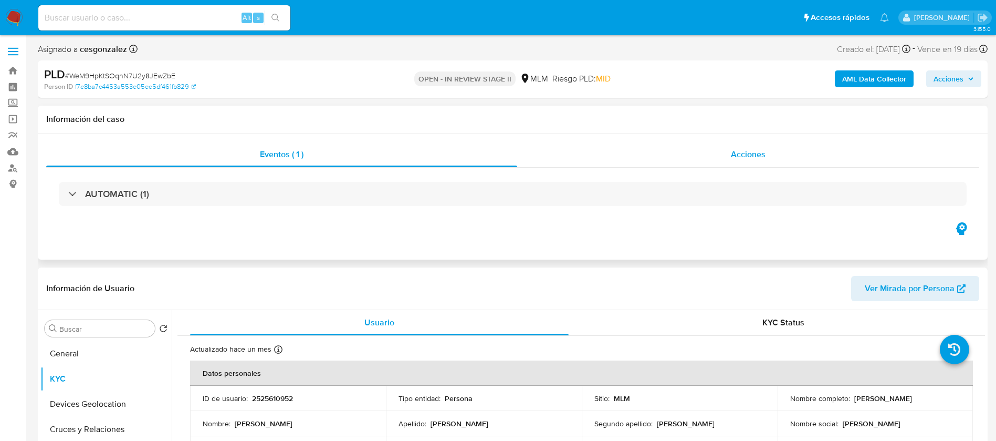
click at [733, 156] on span "Acciones" at bounding box center [748, 154] width 35 height 12
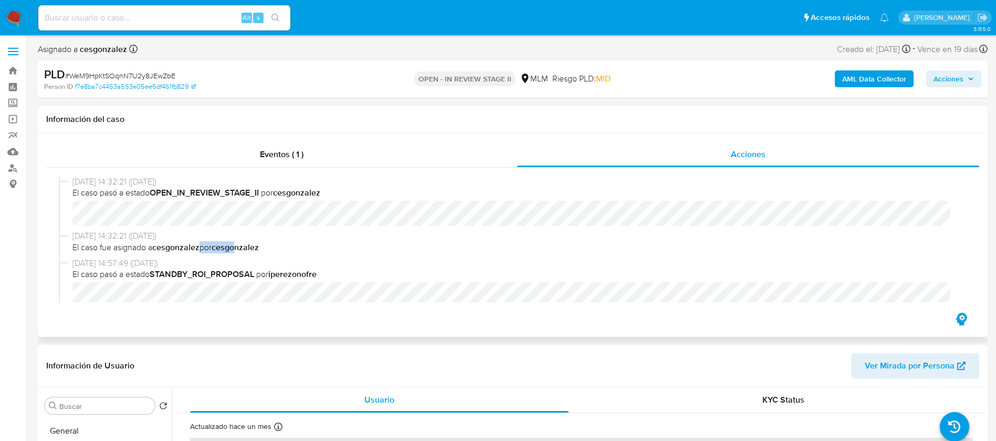
drag, startPoint x: 212, startPoint y: 241, endPoint x: 200, endPoint y: 241, distance: 12.1
click at [200, 242] on span "El caso fue asignado a cesgonzalez por cesgonzalez" at bounding box center [517, 248] width 890 height 12
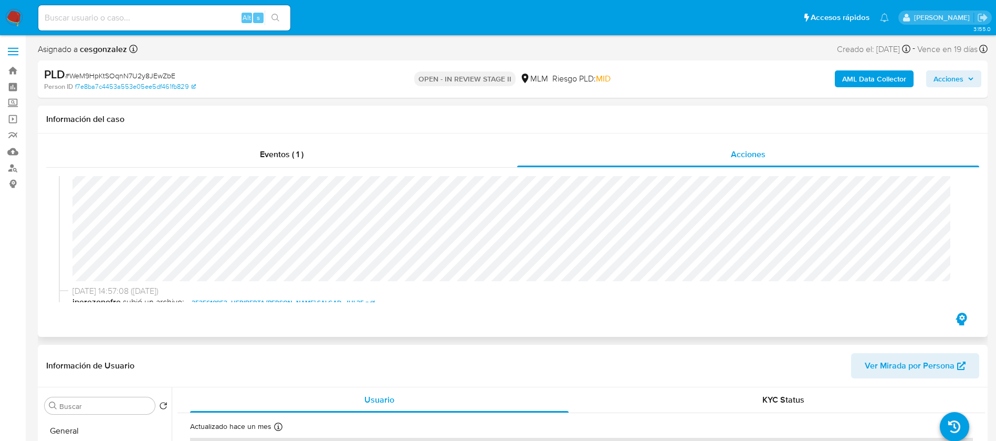
scroll to position [158, 0]
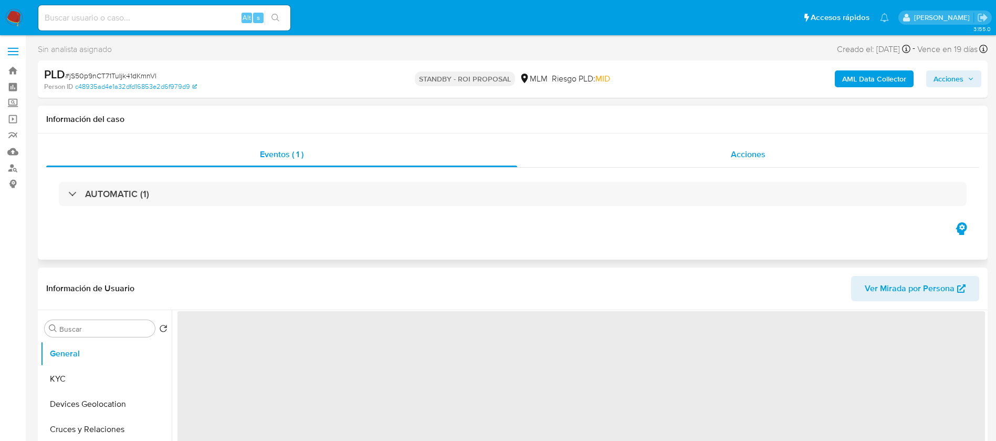
click at [741, 154] on span "Acciones" at bounding box center [748, 154] width 35 height 12
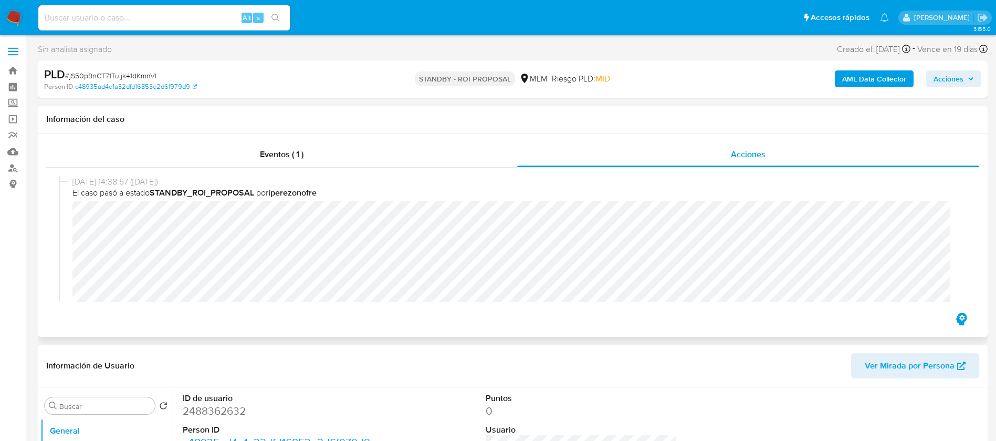
select select "10"
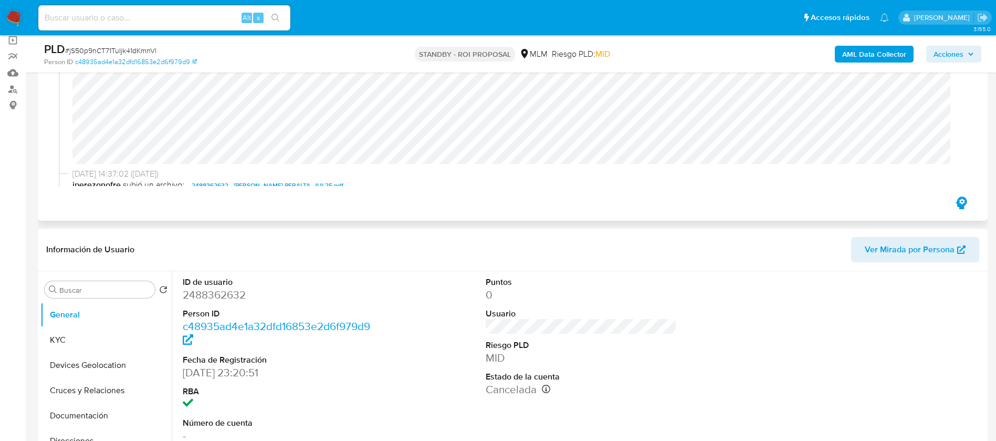
scroll to position [79, 0]
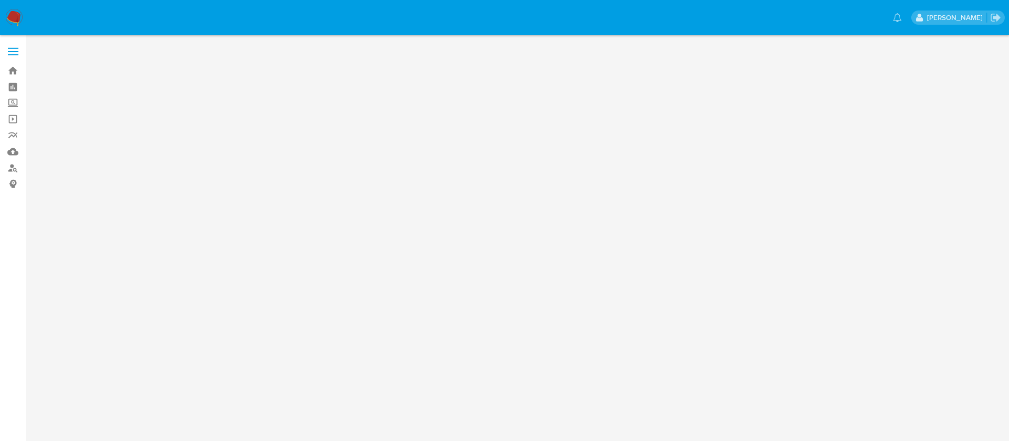
click at [14, 24] on img at bounding box center [14, 18] width 18 height 18
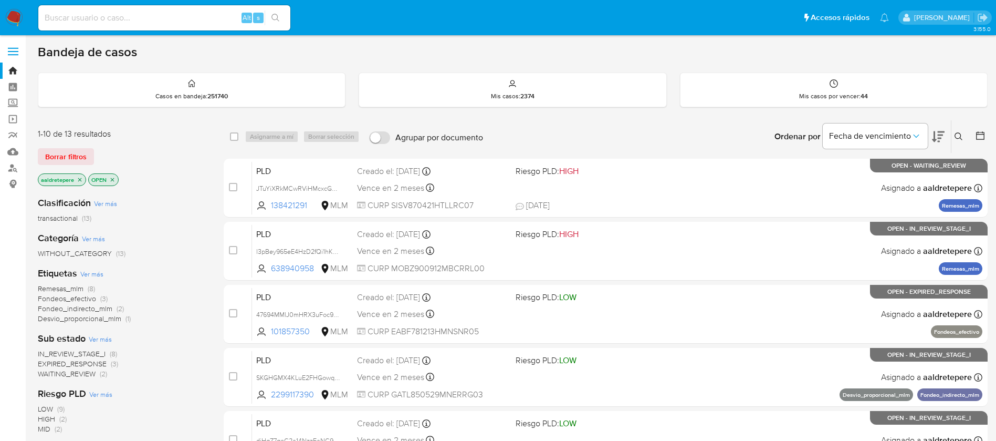
click at [8, 19] on img at bounding box center [14, 18] width 18 height 18
click at [154, 14] on input at bounding box center [164, 18] width 252 height 14
paste input "2544439576"
type input "2544439576"
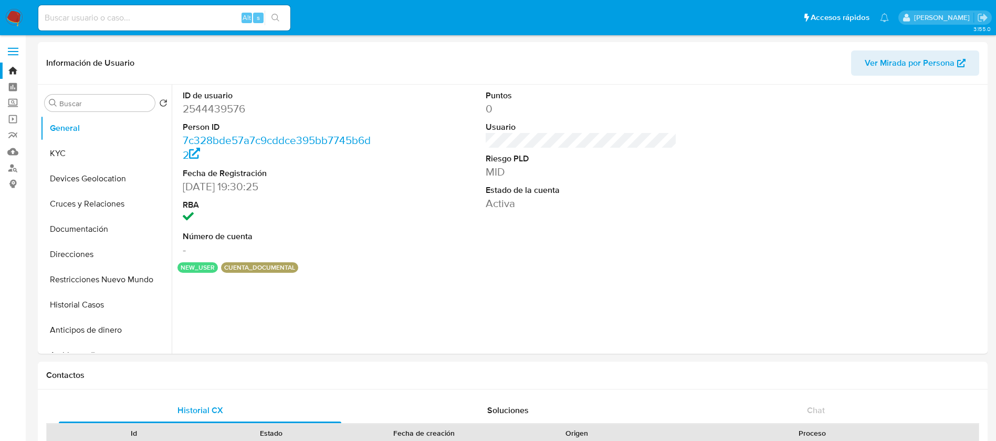
select select "10"
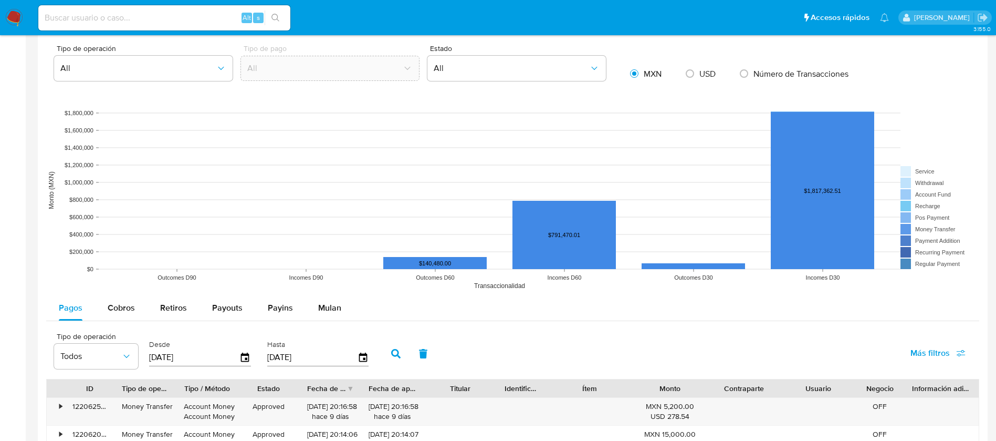
scroll to position [788, 0]
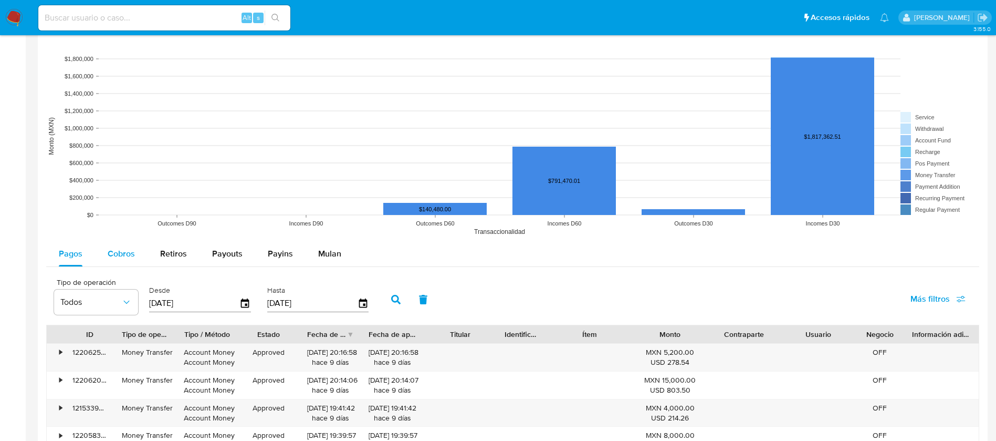
click at [118, 252] on span "Cobros" at bounding box center [121, 253] width 27 height 12
click at [148, 305] on div "Desde [DATE]" at bounding box center [202, 298] width 110 height 42
click at [386, 299] on button "button" at bounding box center [395, 299] width 27 height 25
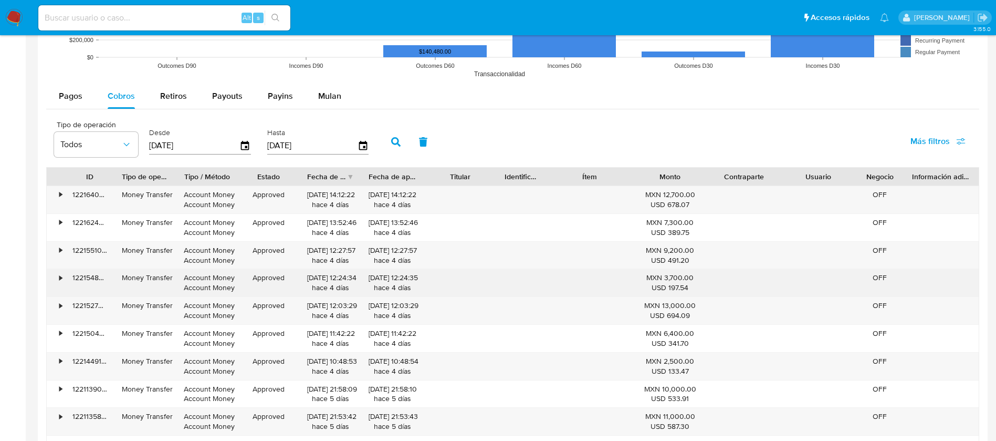
scroll to position [1200, 0]
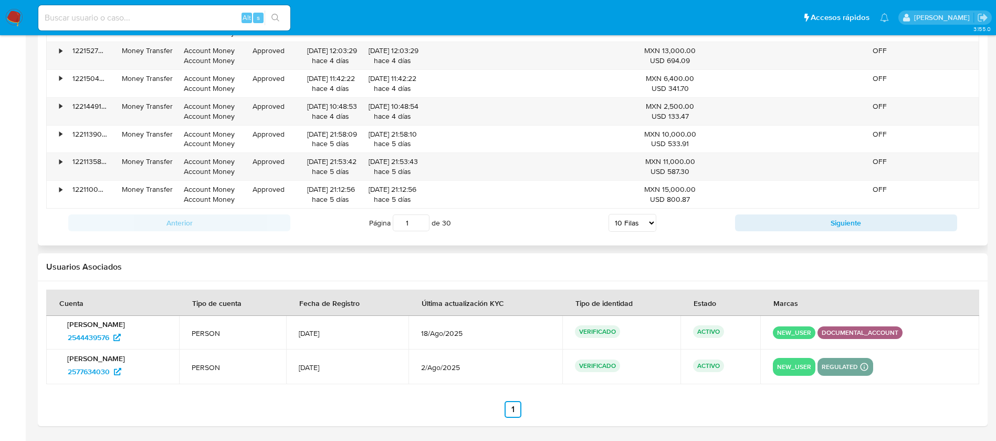
click at [628, 227] on select "5 Filas 10 Filas 20 Filas 25 Filas 50 Filas 100 Filas" at bounding box center [633, 223] width 48 height 18
select select "100"
click at [609, 214] on select "5 Filas 10 Filas 20 Filas 25 Filas 50 Filas 100 Filas" at bounding box center [633, 223] width 48 height 18
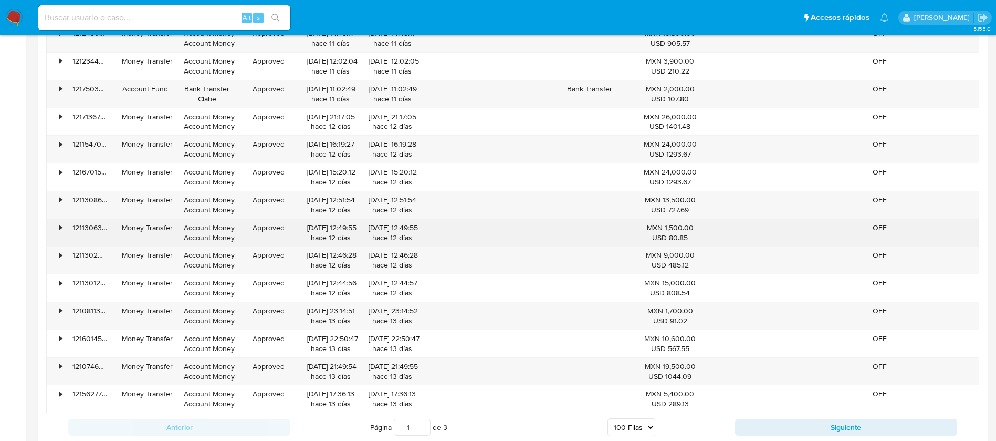
scroll to position [3643, 0]
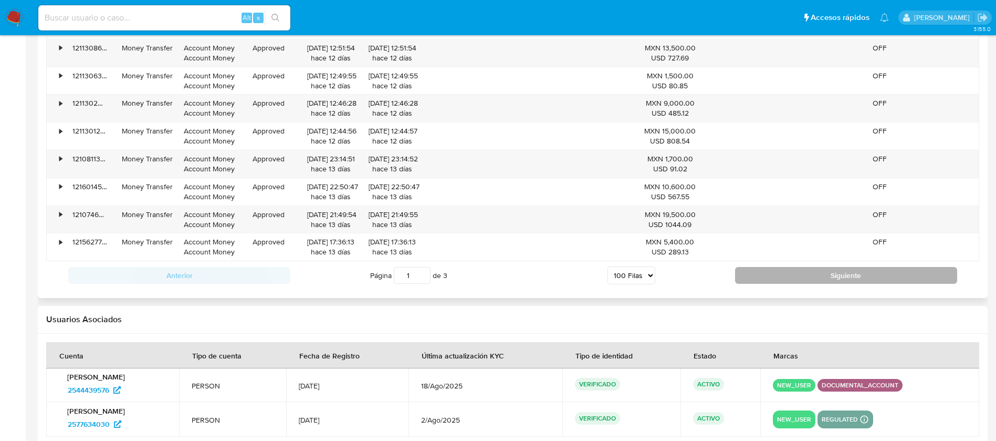
click at [865, 269] on button "Siguiente" at bounding box center [846, 275] width 222 height 17
type input "2"
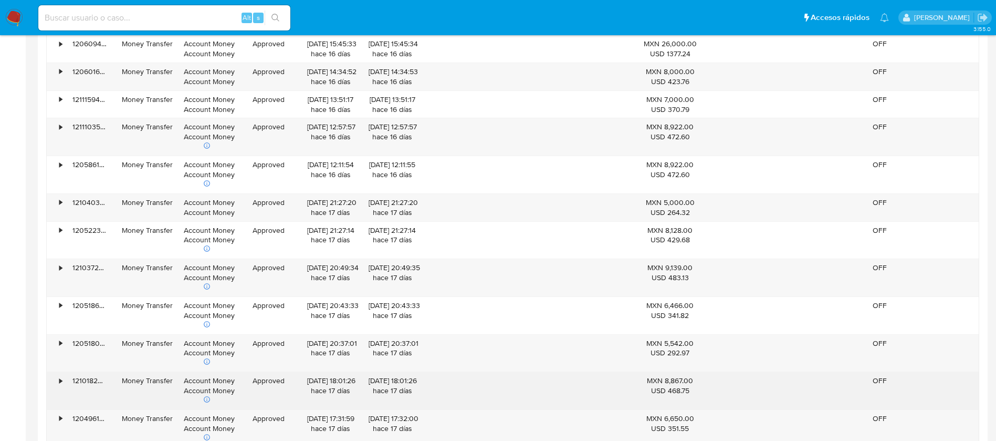
scroll to position [2388, 0]
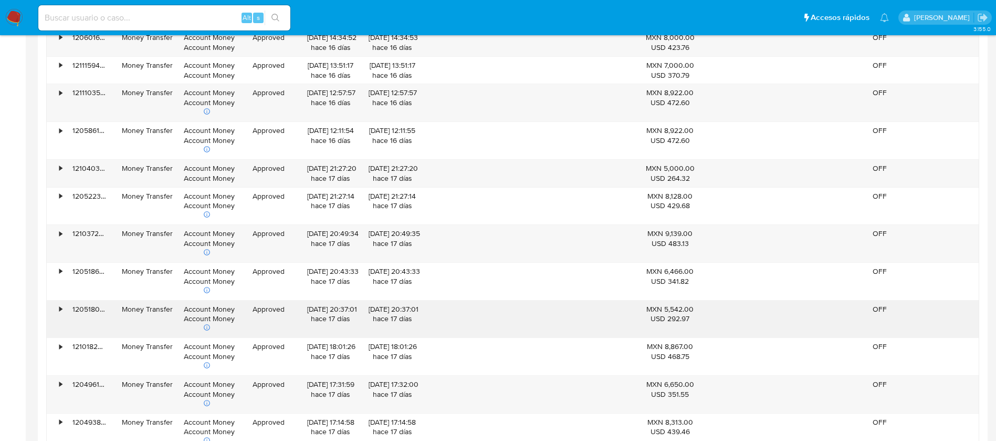
drag, startPoint x: 552, startPoint y: 319, endPoint x: 386, endPoint y: 300, distance: 166.5
click at [386, 300] on div "• 120518021873 Money Transfer Account Money Account Money Approved [DATE] 20:37…" at bounding box center [513, 318] width 932 height 37
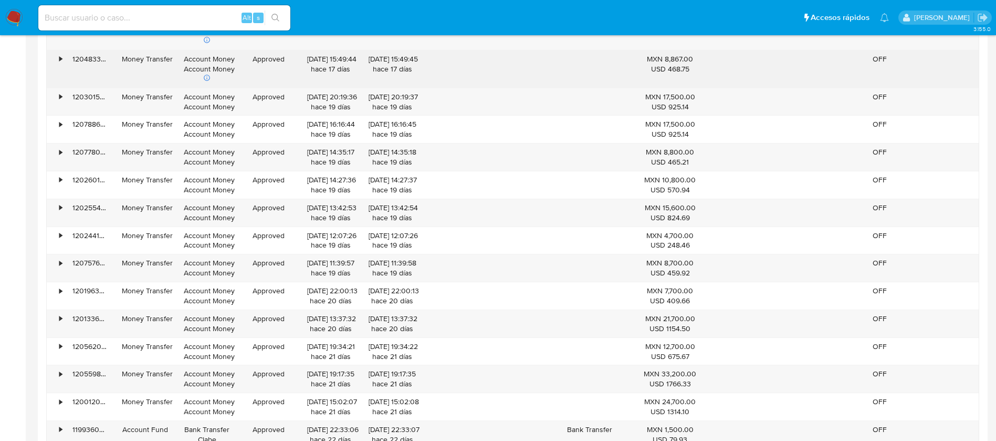
scroll to position [2940, 0]
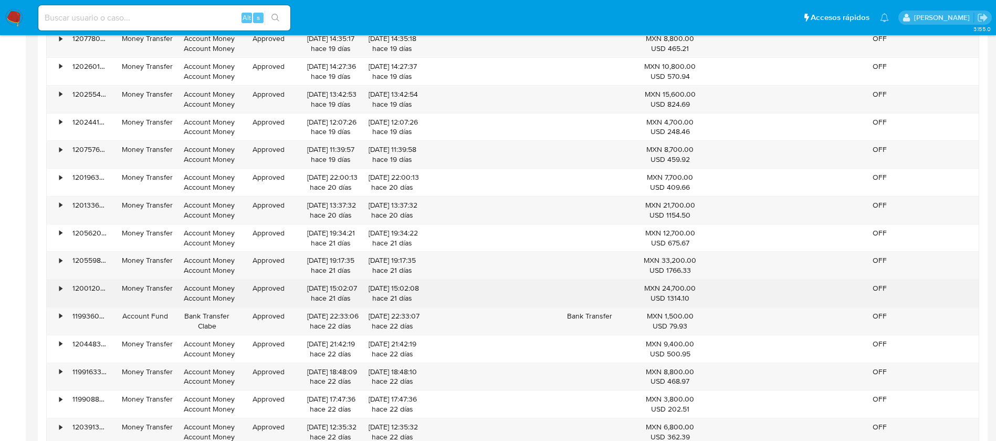
click at [61, 290] on div "•" at bounding box center [60, 288] width 3 height 10
